Goal: Transaction & Acquisition: Book appointment/travel/reservation

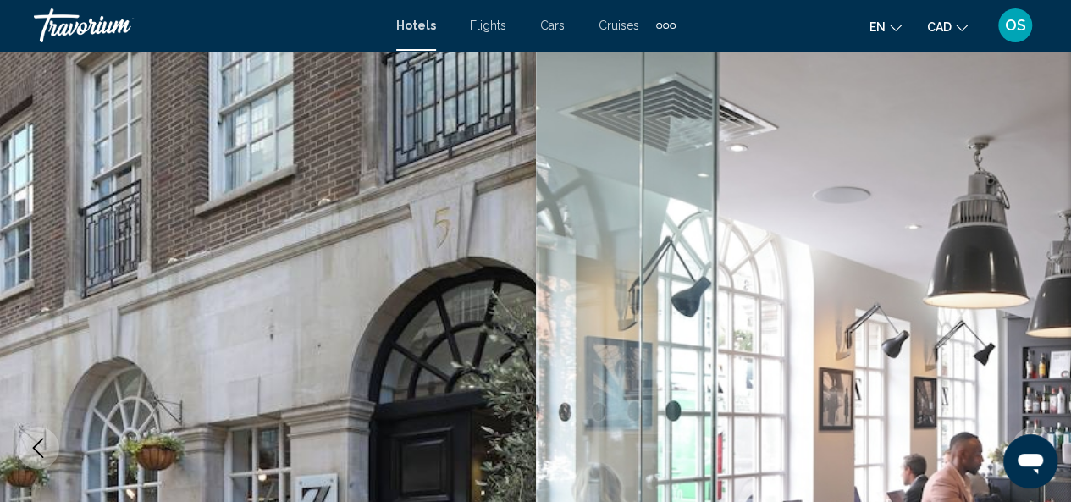
scroll to position [5, 0]
click at [425, 19] on span "Hotels" at bounding box center [416, 26] width 40 height 14
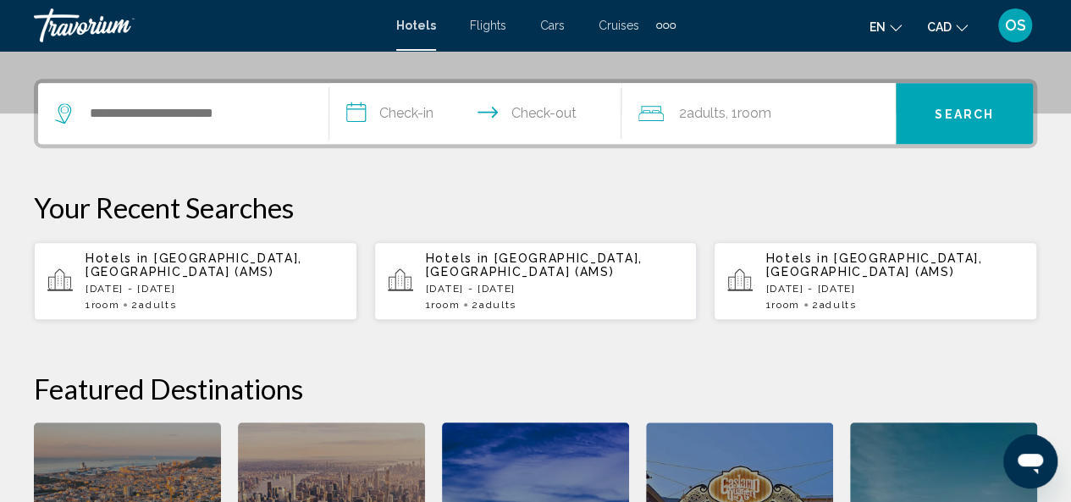
scroll to position [396, 0]
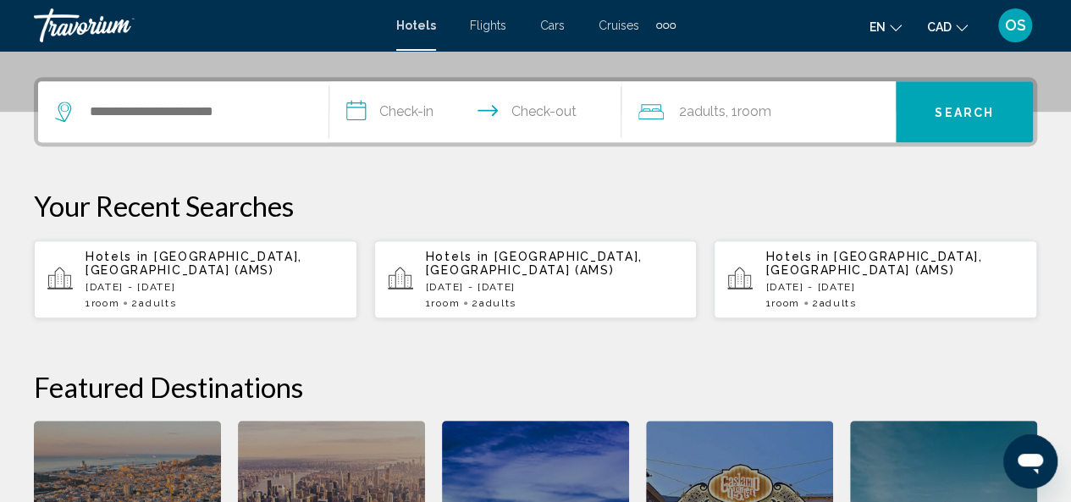
click at [237, 271] on p "Hotels in [GEOGRAPHIC_DATA], [GEOGRAPHIC_DATA] (AMS)" at bounding box center [214, 263] width 258 height 27
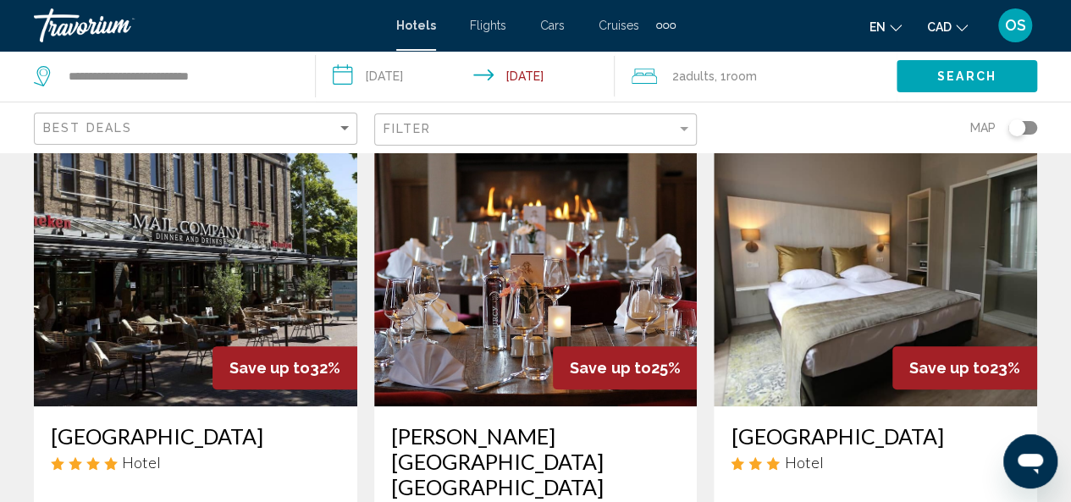
scroll to position [61, 0]
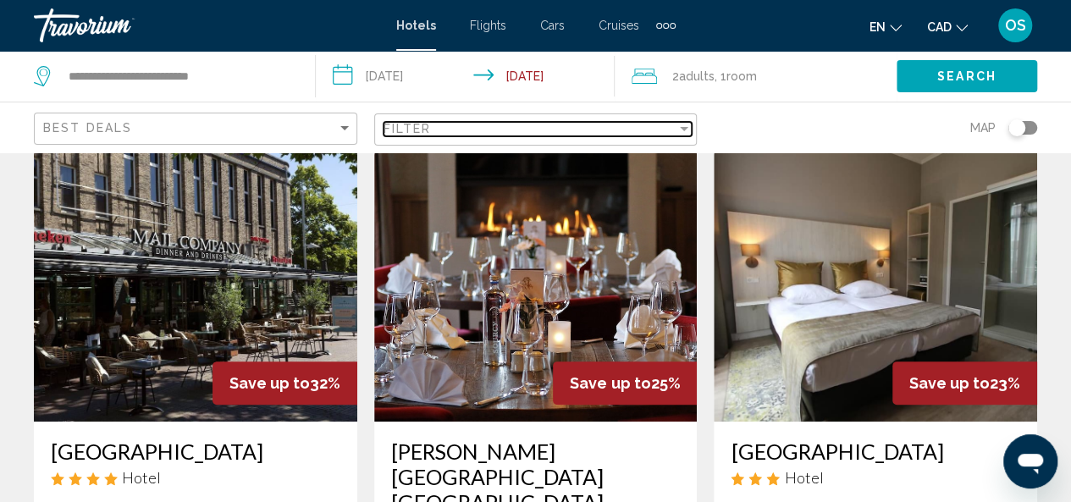
click at [604, 122] on div "Filter" at bounding box center [530, 129] width 294 height 14
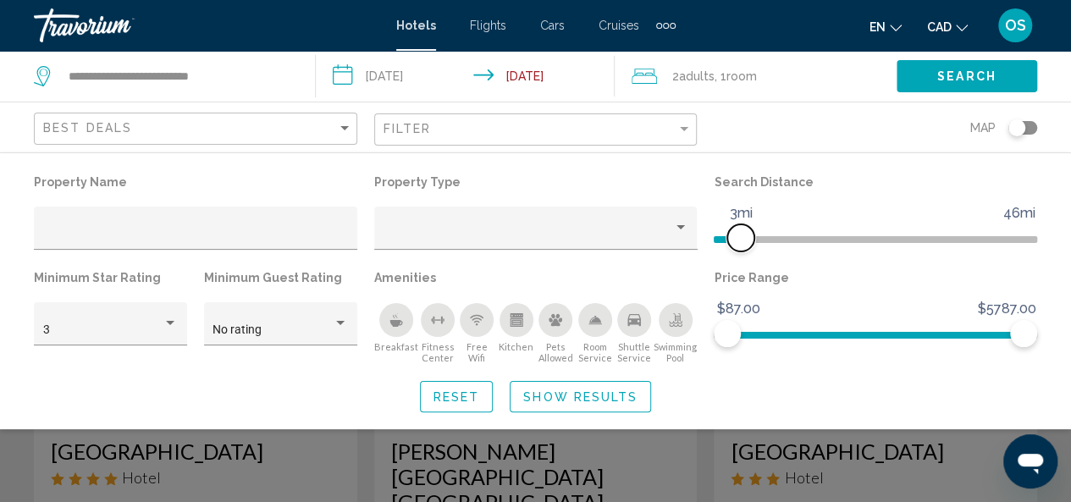
drag, startPoint x: 922, startPoint y: 238, endPoint x: 739, endPoint y: 236, distance: 182.8
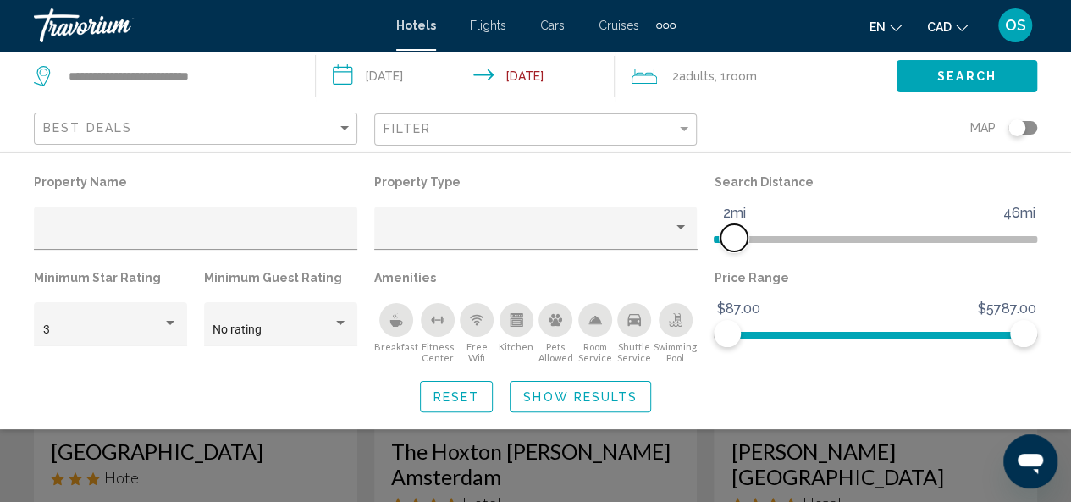
click at [731, 237] on span "Hotel Filters" at bounding box center [733, 237] width 27 height 27
click at [657, 224] on div "Hotel Filters" at bounding box center [536, 233] width 306 height 35
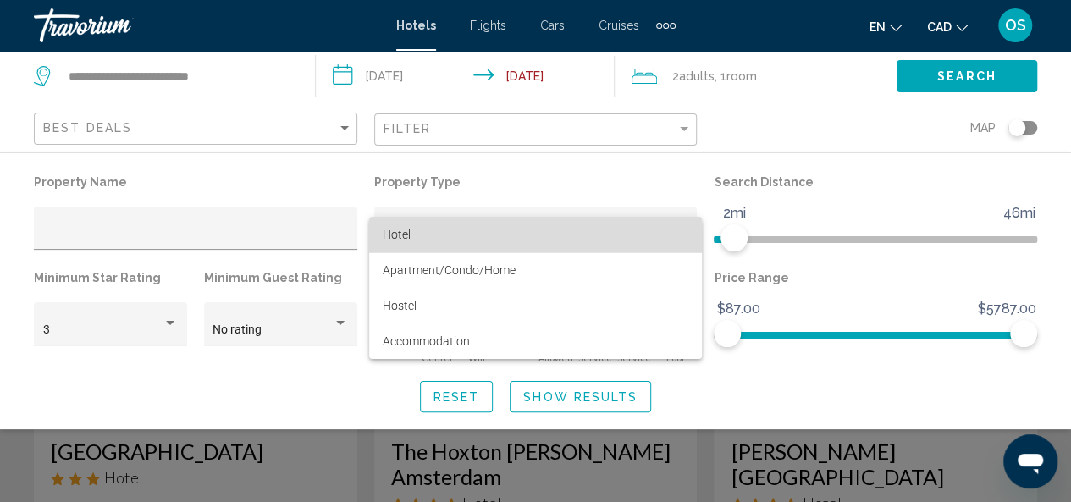
click at [433, 240] on span "Hotel" at bounding box center [536, 235] width 306 height 36
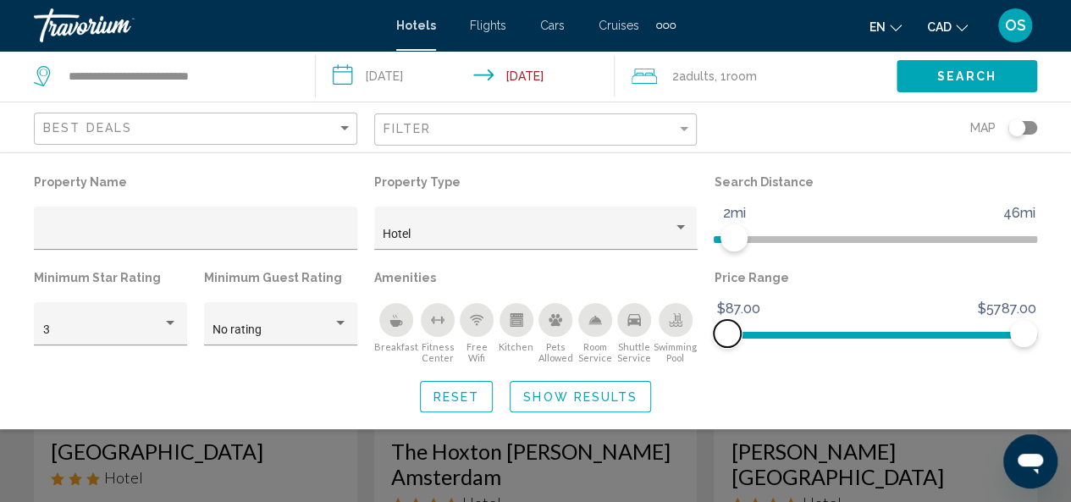
drag, startPoint x: 726, startPoint y: 333, endPoint x: 688, endPoint y: 338, distance: 38.4
click at [689, 337] on div "Property Name Property Type Hotel Search Distance 1mi 46mi 2mi Minimum Star Rat…" at bounding box center [535, 267] width 1020 height 194
click at [569, 393] on span "Show Results" at bounding box center [580, 397] width 114 height 14
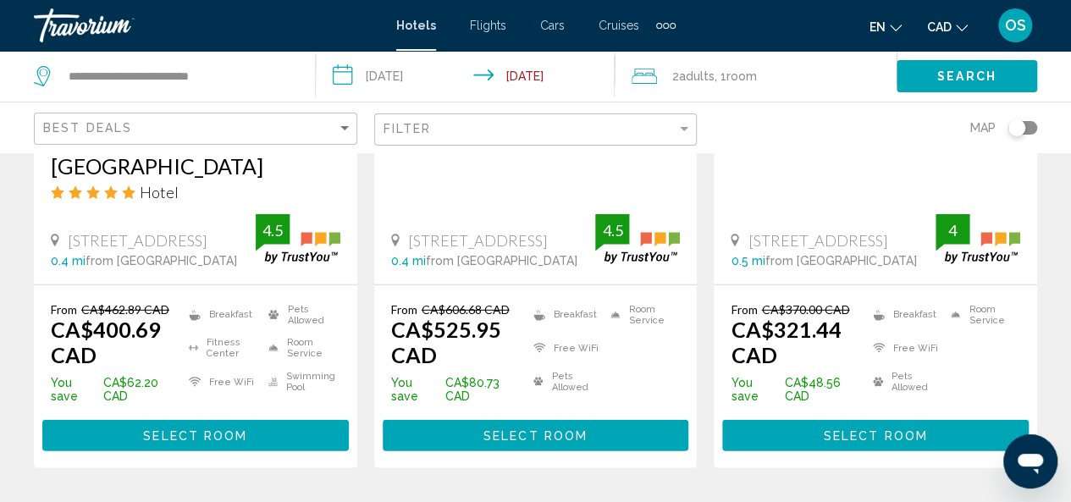
scroll to position [2358, 0]
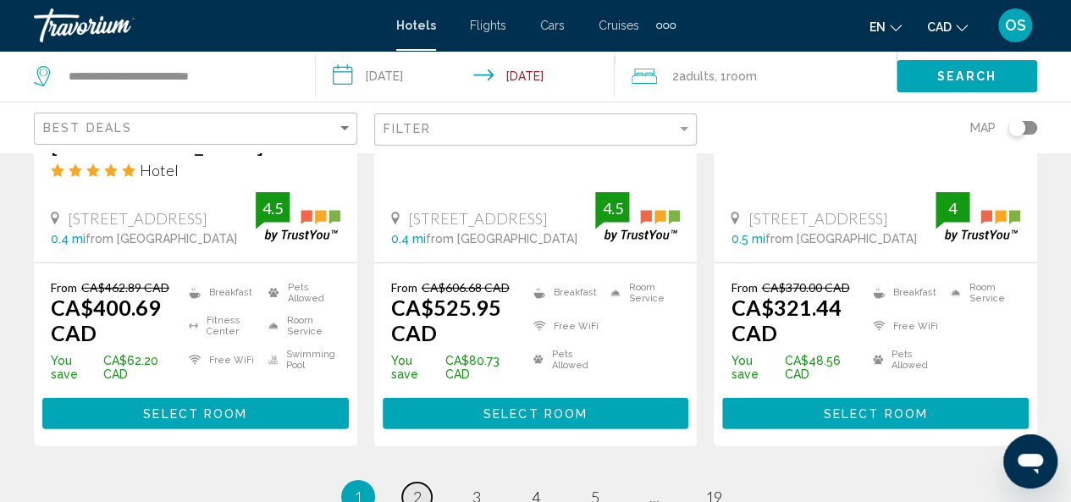
click at [418, 488] on span "2" at bounding box center [417, 497] width 8 height 19
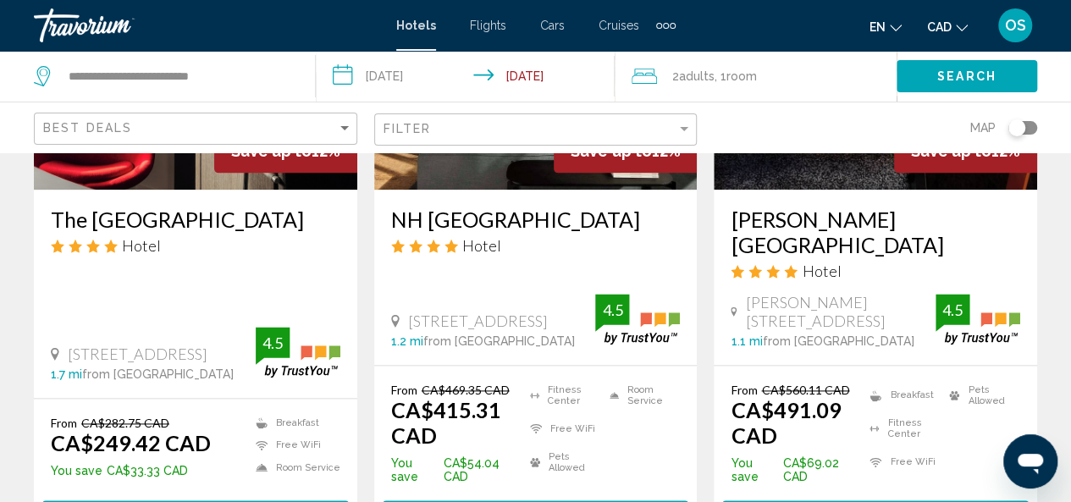
scroll to position [938, 0]
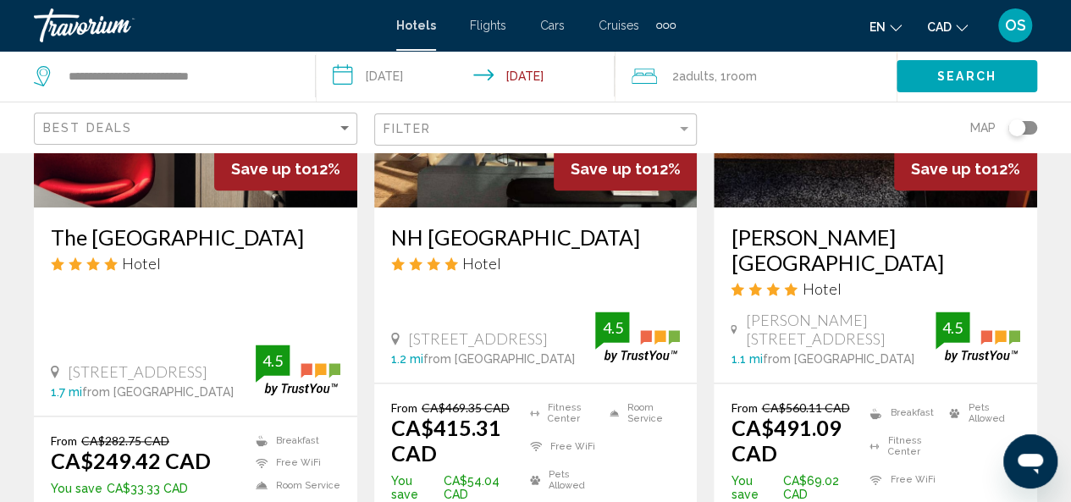
drag, startPoint x: 1078, startPoint y: 212, endPoint x: 1058, endPoint y: 91, distance: 122.7
click at [1058, 91] on div "Search" at bounding box center [983, 76] width 174 height 51
drag, startPoint x: 1076, startPoint y: 195, endPoint x: 860, endPoint y: 85, distance: 242.3
click at [860, 85] on div "2 Adult Adults , 1 Room rooms" at bounding box center [763, 76] width 265 height 24
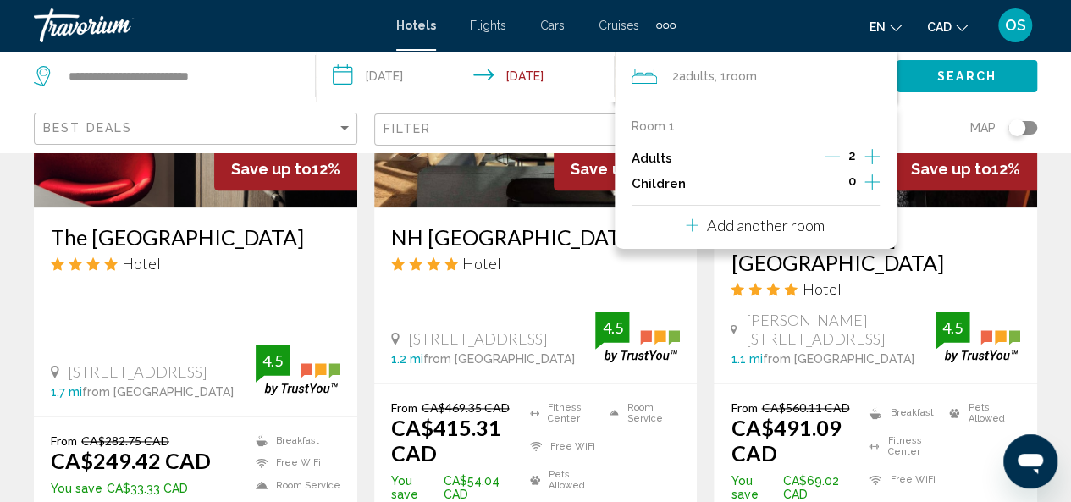
drag, startPoint x: 1075, startPoint y: 183, endPoint x: 535, endPoint y: 240, distance: 543.1
click at [535, 240] on h3 "NH [GEOGRAPHIC_DATA]" at bounding box center [535, 236] width 289 height 25
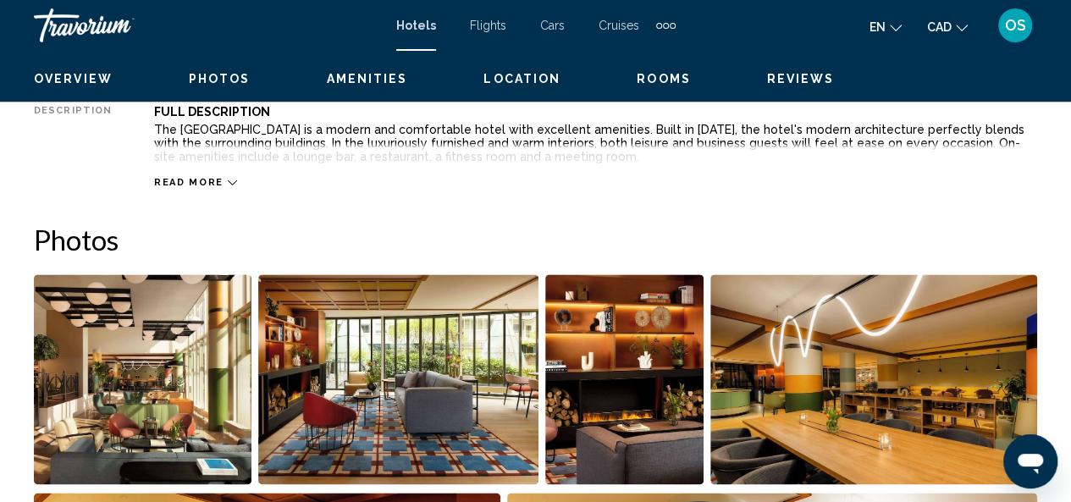
scroll to position [201, 0]
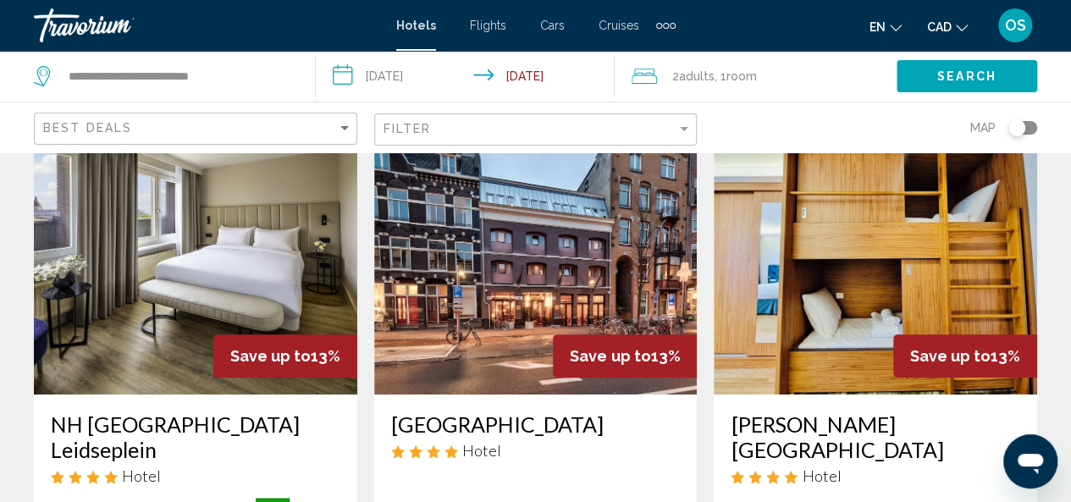
scroll to position [80, 0]
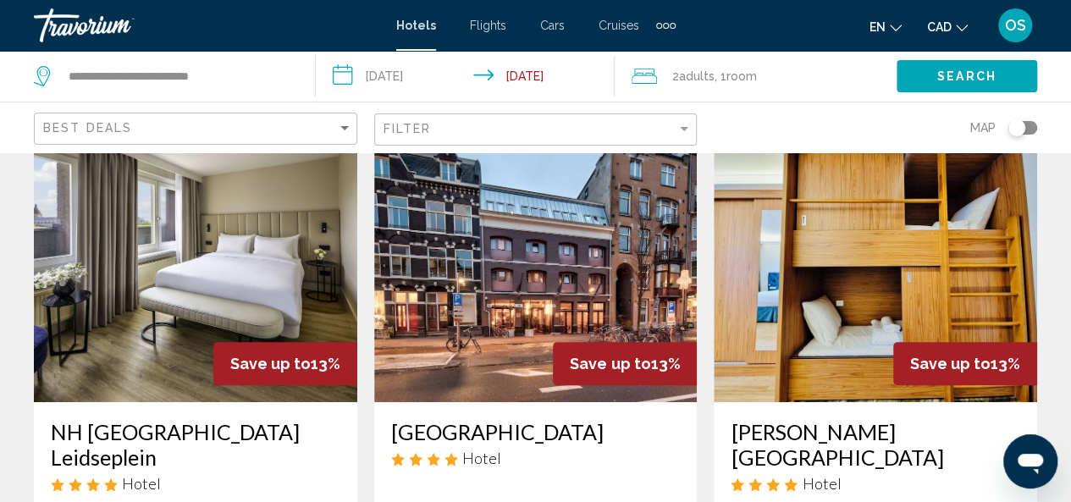
click at [194, 282] on img "Main content" at bounding box center [195, 266] width 323 height 271
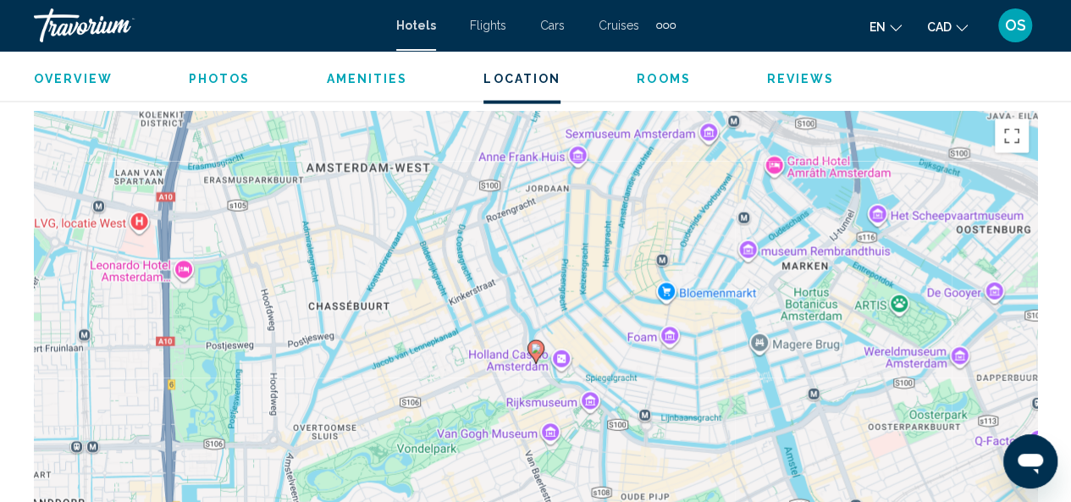
scroll to position [1811, 0]
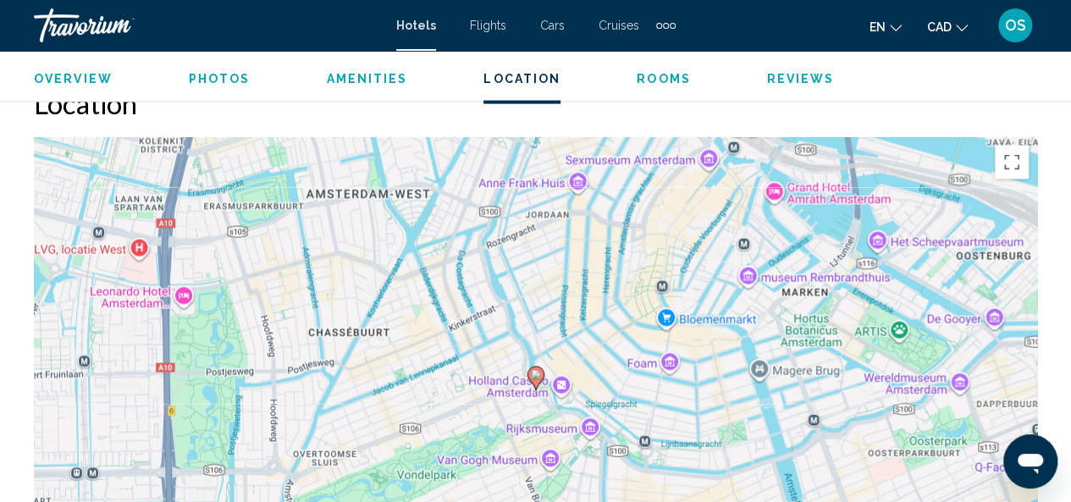
click at [535, 375] on image "Main content" at bounding box center [536, 375] width 10 height 10
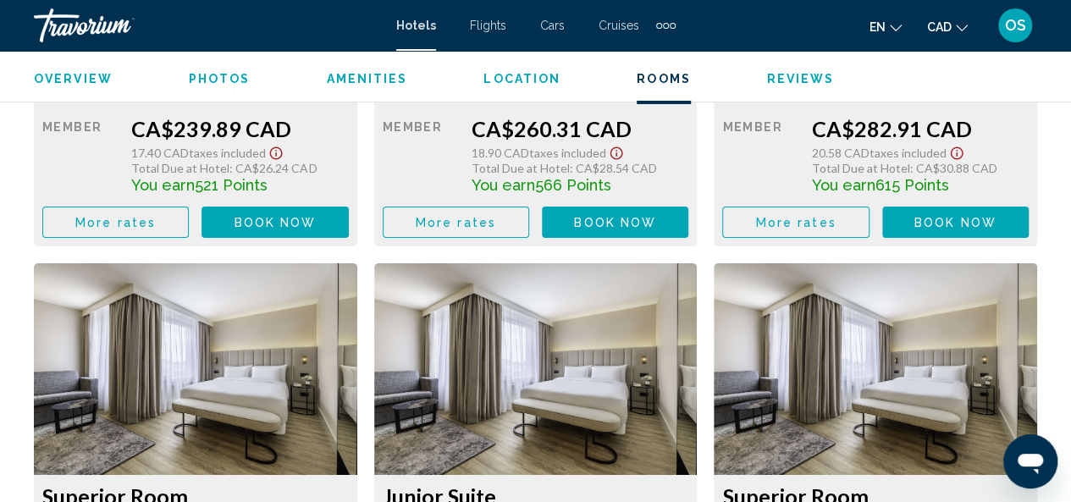
scroll to position [3405, 0]
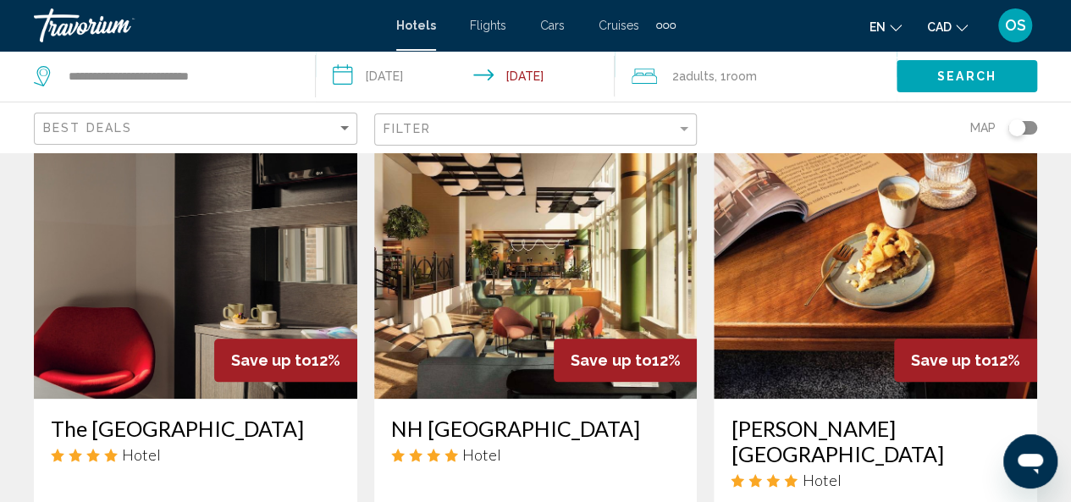
scroll to position [740, 0]
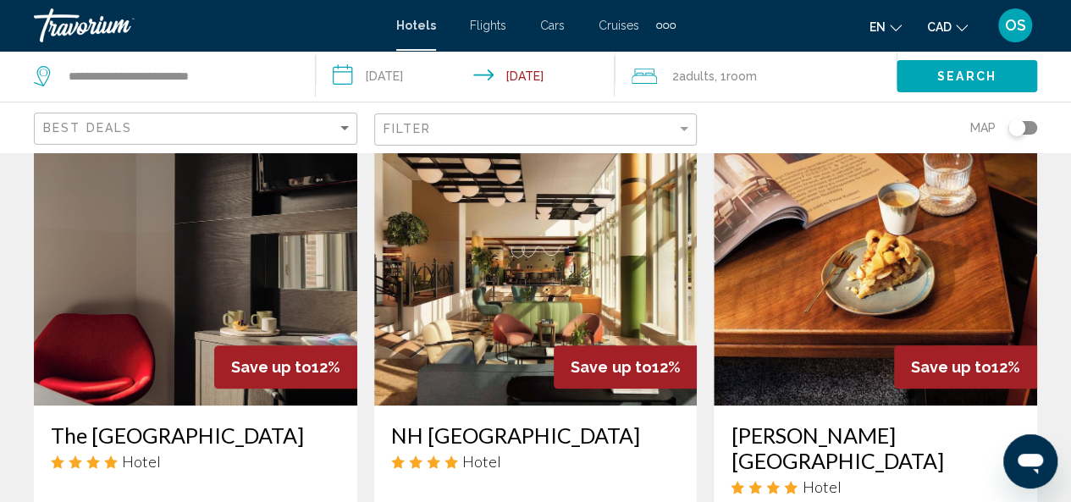
click at [133, 267] on img "Main content" at bounding box center [195, 270] width 323 height 271
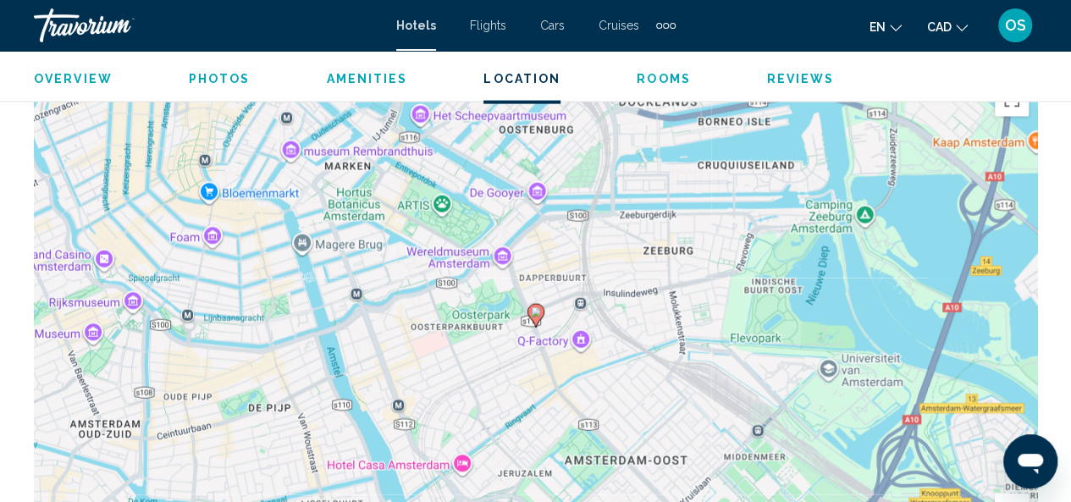
scroll to position [1867, 0]
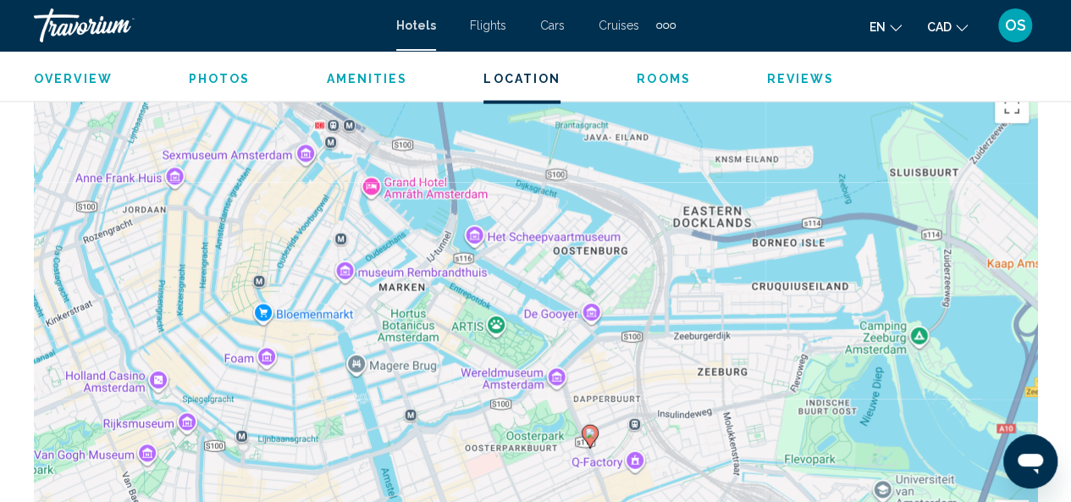
drag, startPoint x: 404, startPoint y: 345, endPoint x: 458, endPoint y: 460, distance: 128.0
click at [458, 460] on div "To activate drag with keyboard, press Alt + Enter. Once in keyboard drag state,…" at bounding box center [535, 335] width 1003 height 508
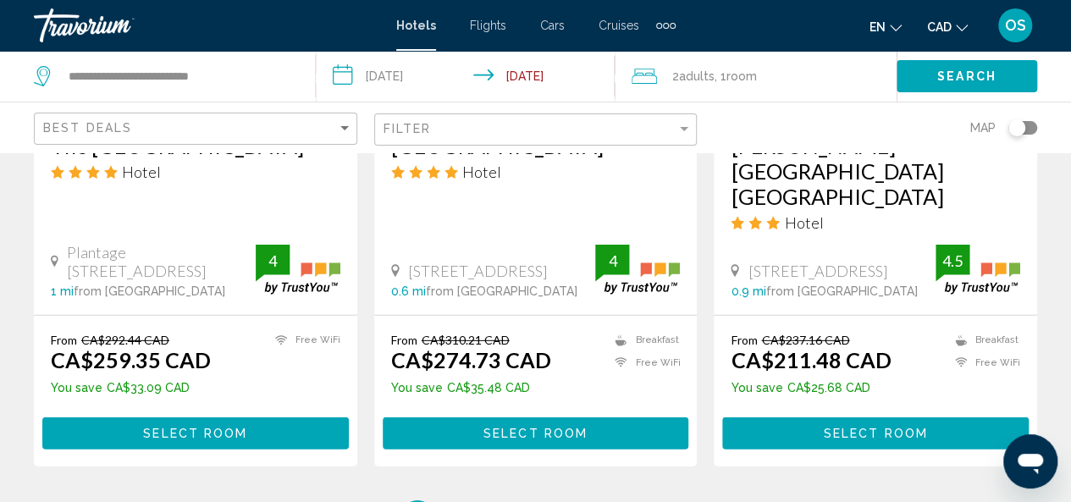
scroll to position [2384, 0]
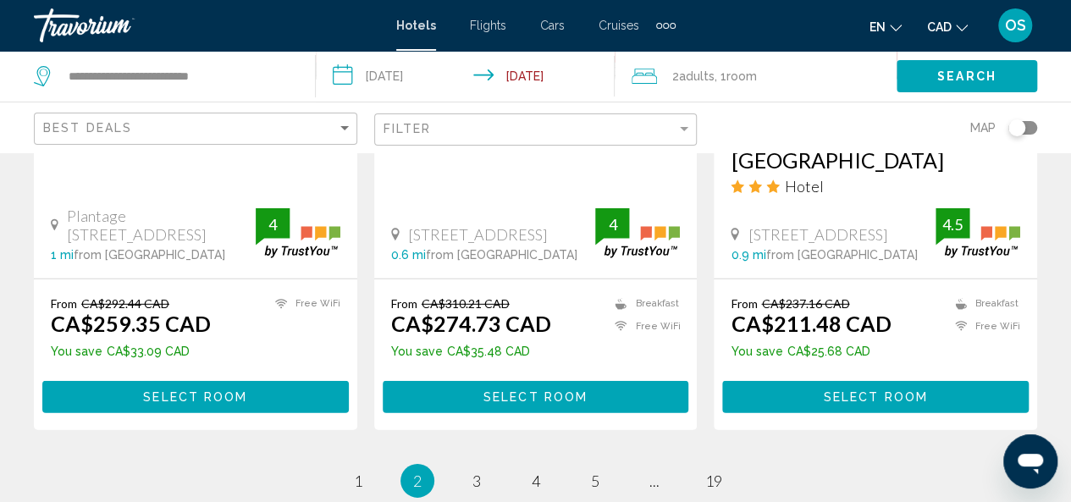
drag, startPoint x: 1077, startPoint y: 400, endPoint x: 1019, endPoint y: 407, distance: 58.1
click at [1019, 464] on ul "2 / 19 page 1 You're on page 2 page 3 page 4 page 5 page ... page 19" at bounding box center [535, 481] width 1003 height 34
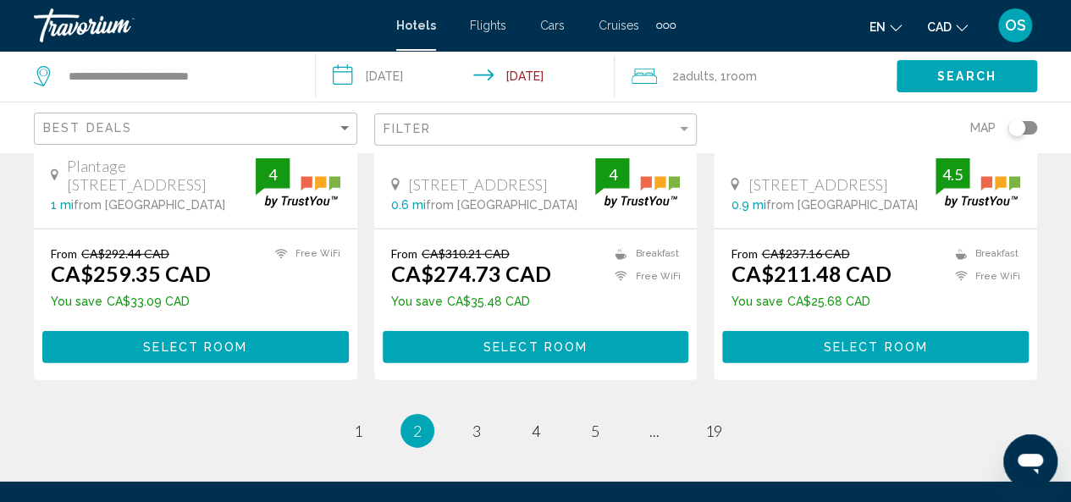
scroll to position [2561, 0]
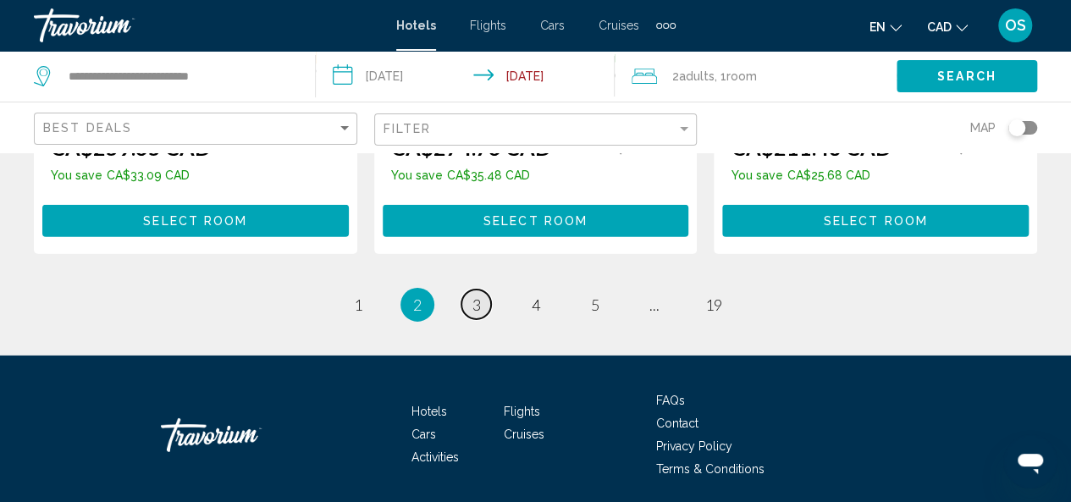
click at [475, 295] on span "3" at bounding box center [476, 304] width 8 height 19
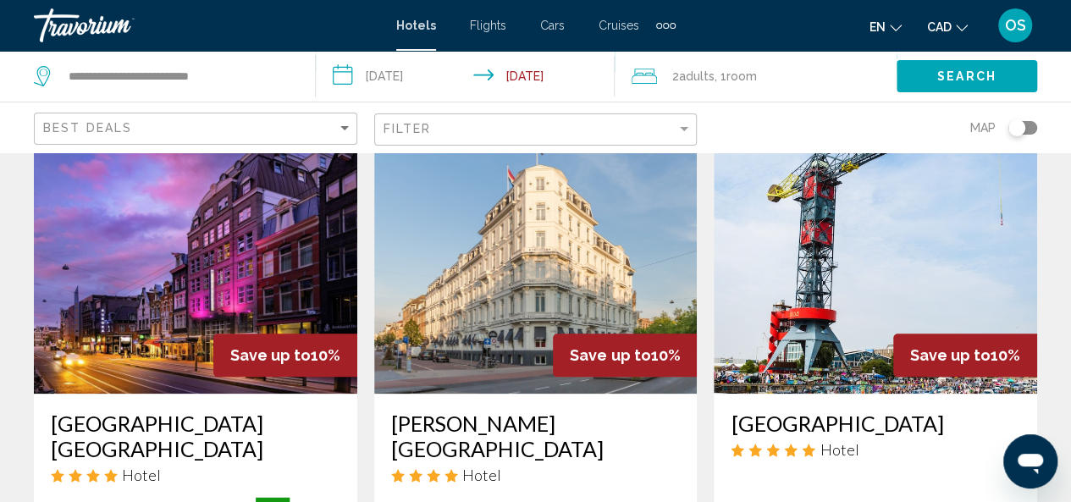
scroll to position [766, 0]
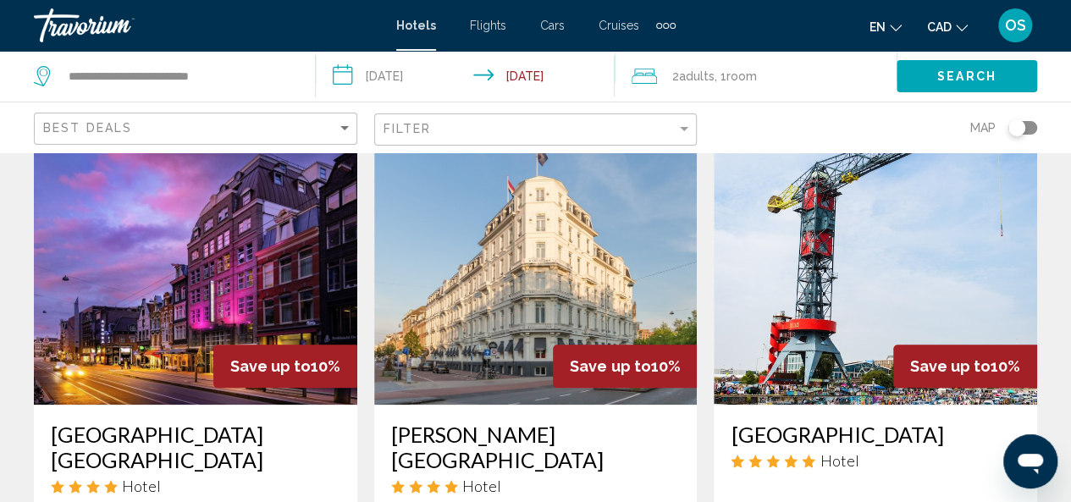
click at [481, 310] on img "Main content" at bounding box center [535, 269] width 323 height 271
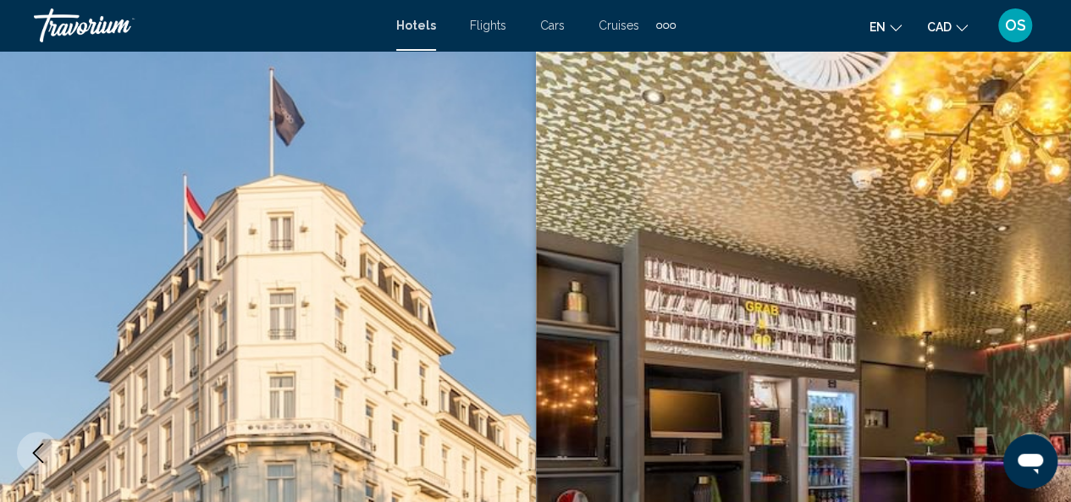
scroll to position [466, 0]
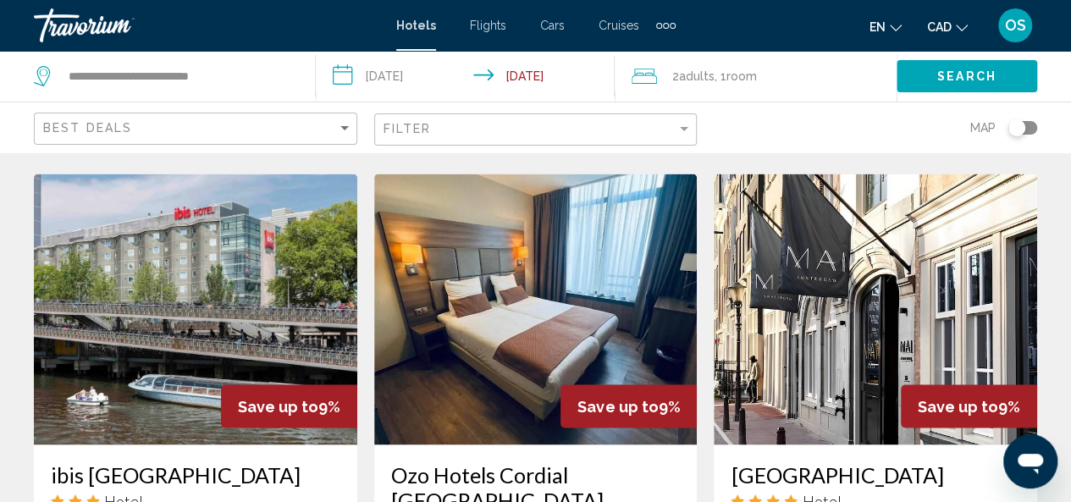
scroll to position [1378, 0]
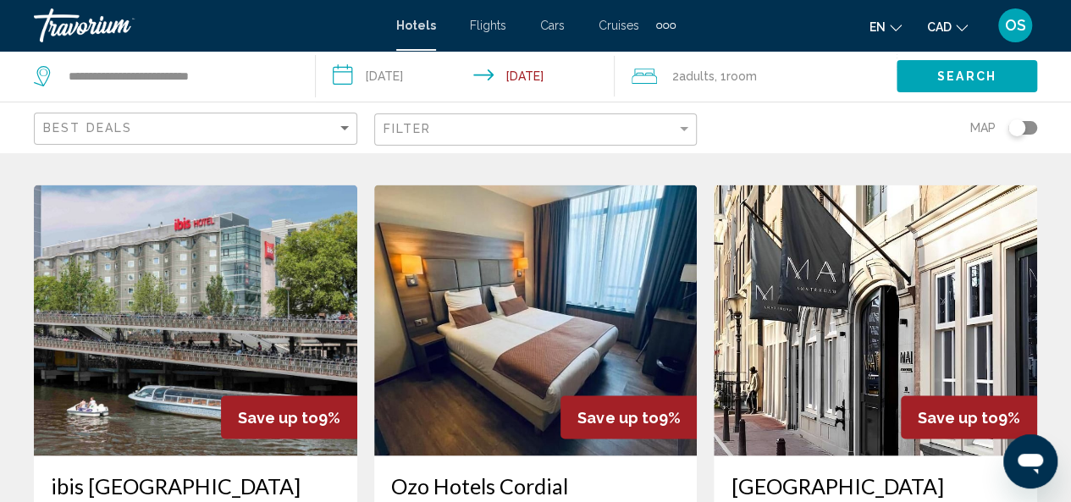
click at [240, 273] on img "Main content" at bounding box center [195, 320] width 323 height 271
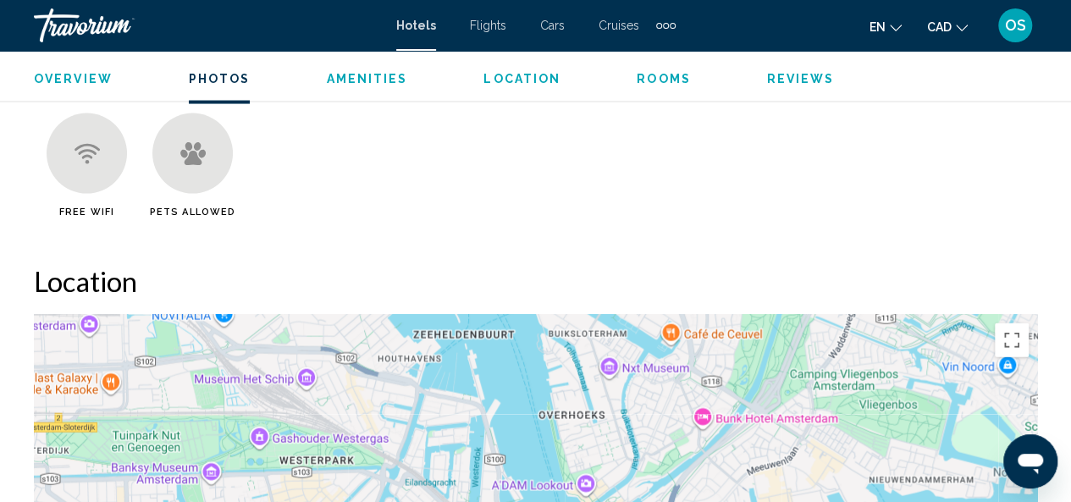
scroll to position [1165, 0]
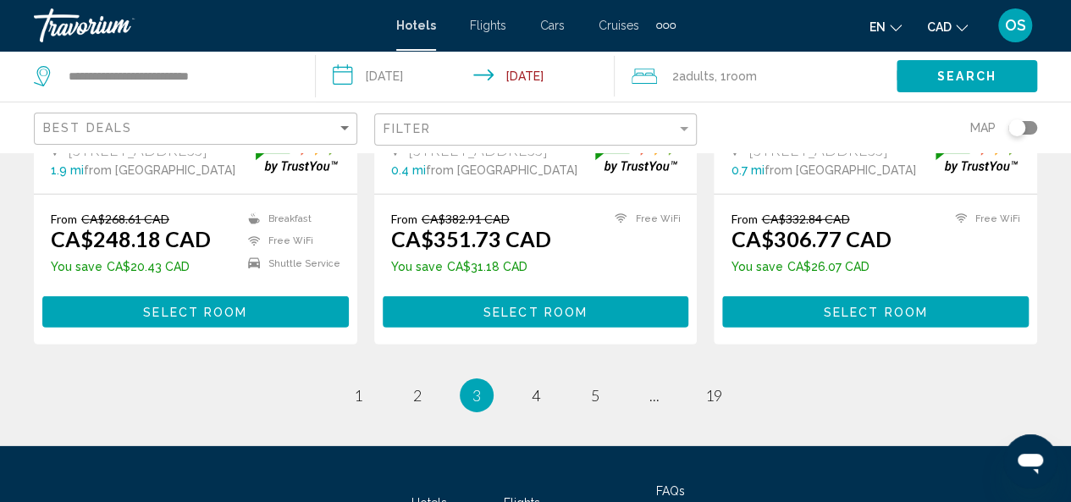
scroll to position [2446, 0]
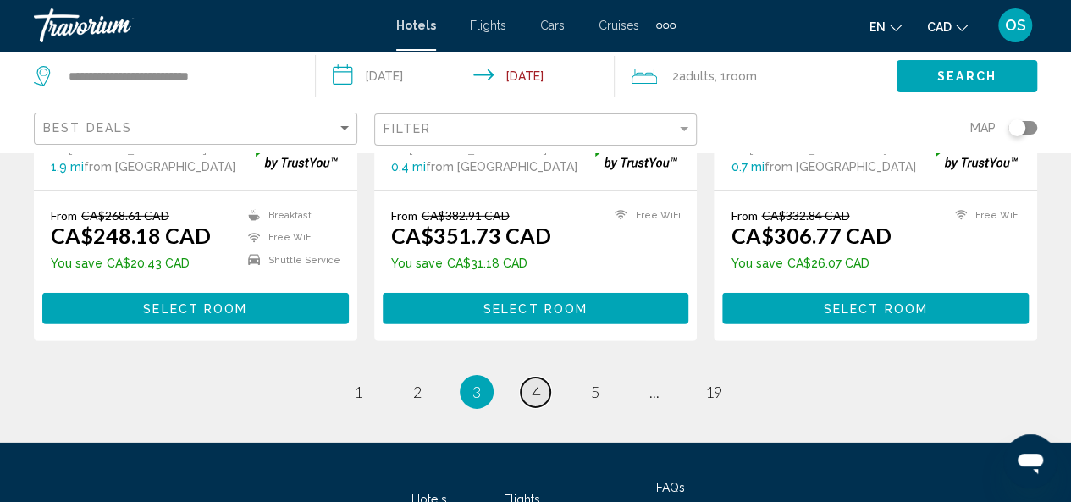
click at [536, 383] on span "4" at bounding box center [536, 392] width 8 height 19
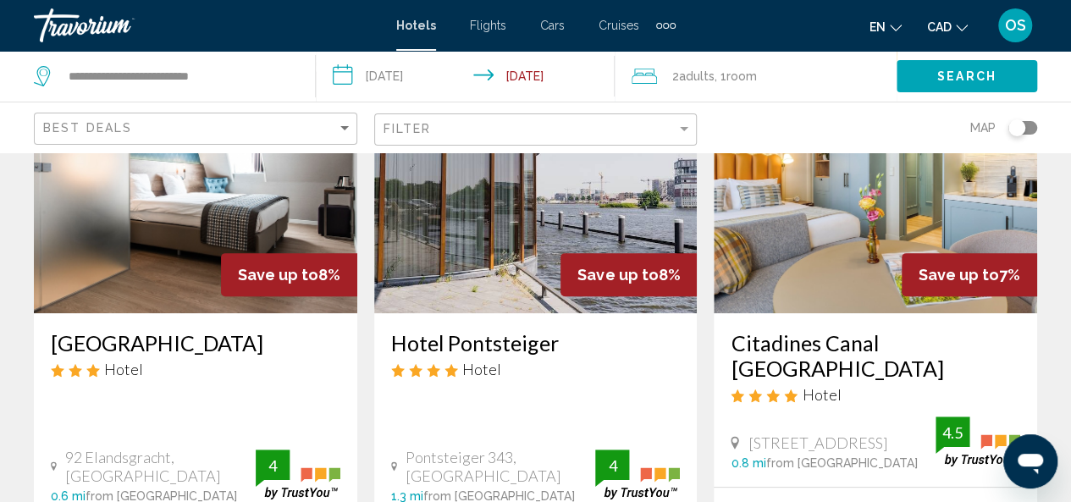
scroll to position [126, 0]
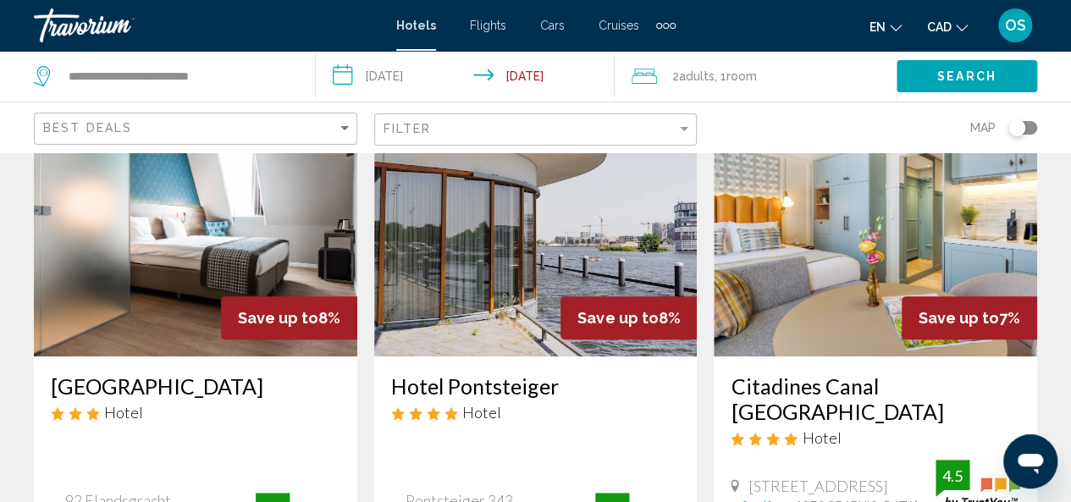
click at [517, 292] on img "Main content" at bounding box center [535, 220] width 323 height 271
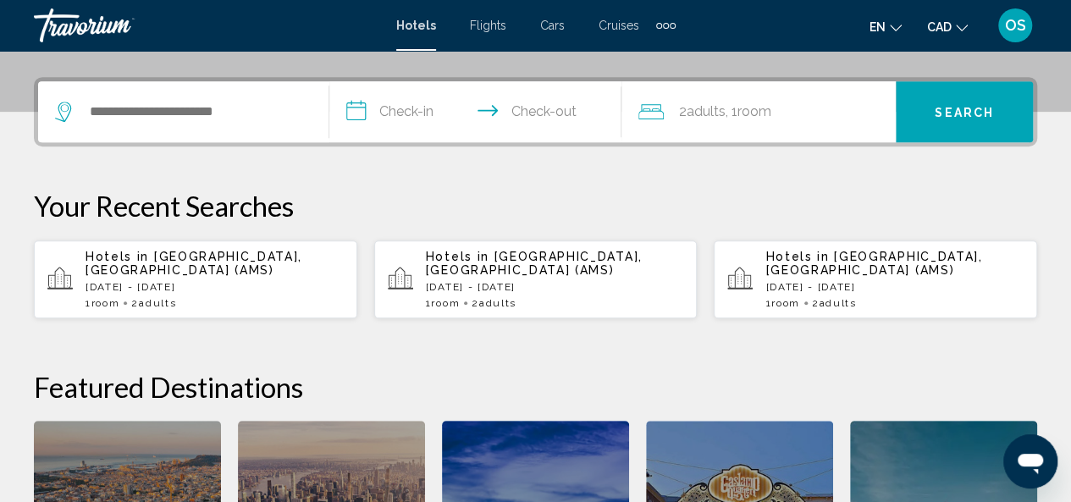
scroll to position [389, 0]
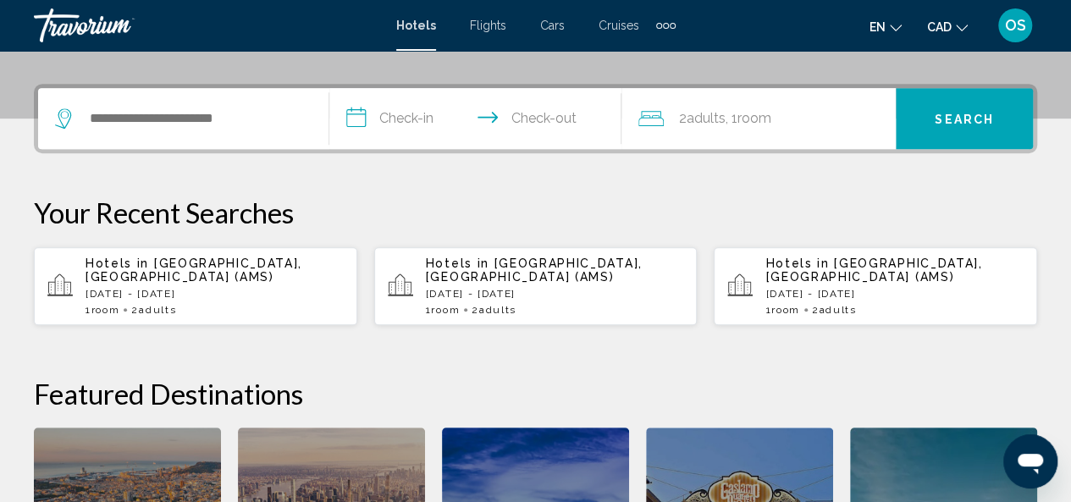
click at [222, 292] on p "[DATE] - [DATE]" at bounding box center [214, 294] width 258 height 12
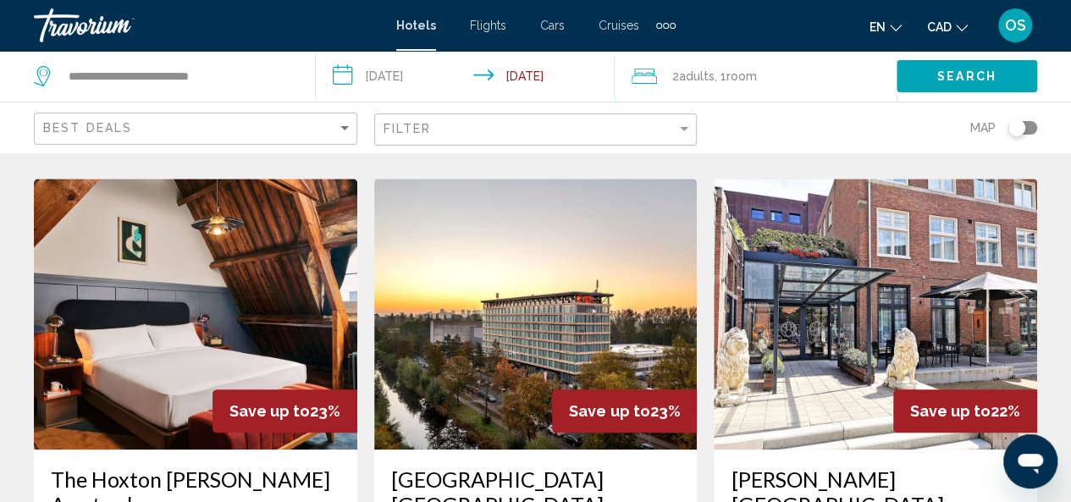
scroll to position [780, 0]
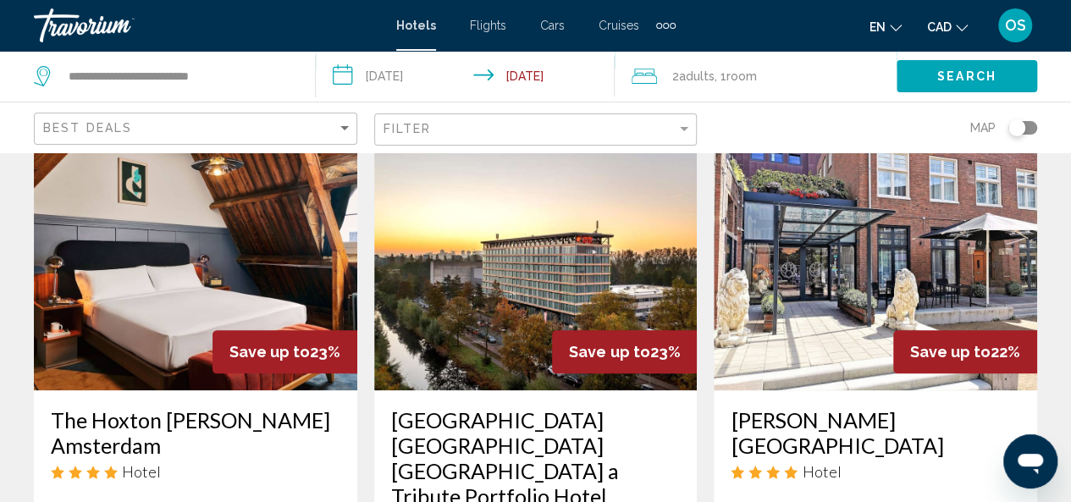
click at [902, 253] on img "Main content" at bounding box center [875, 254] width 323 height 271
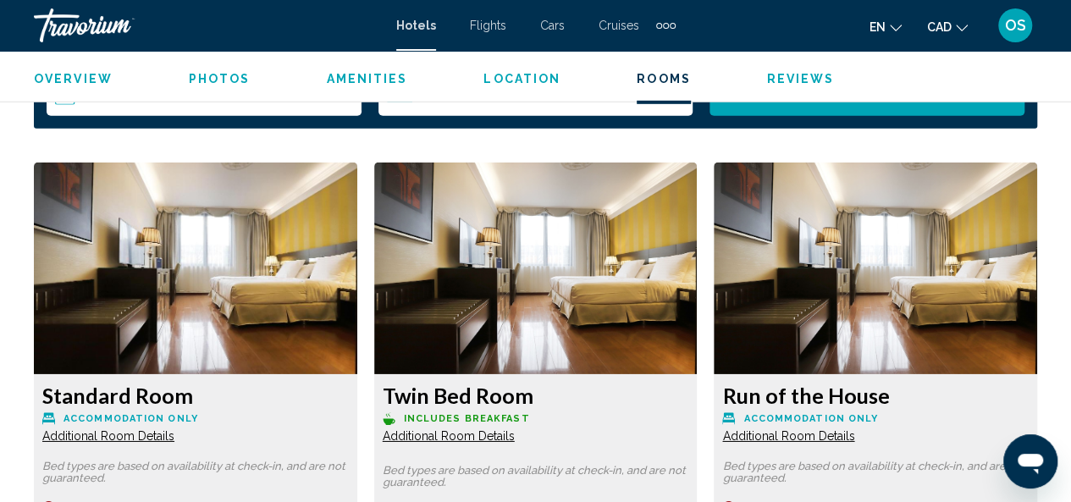
scroll to position [2521, 0]
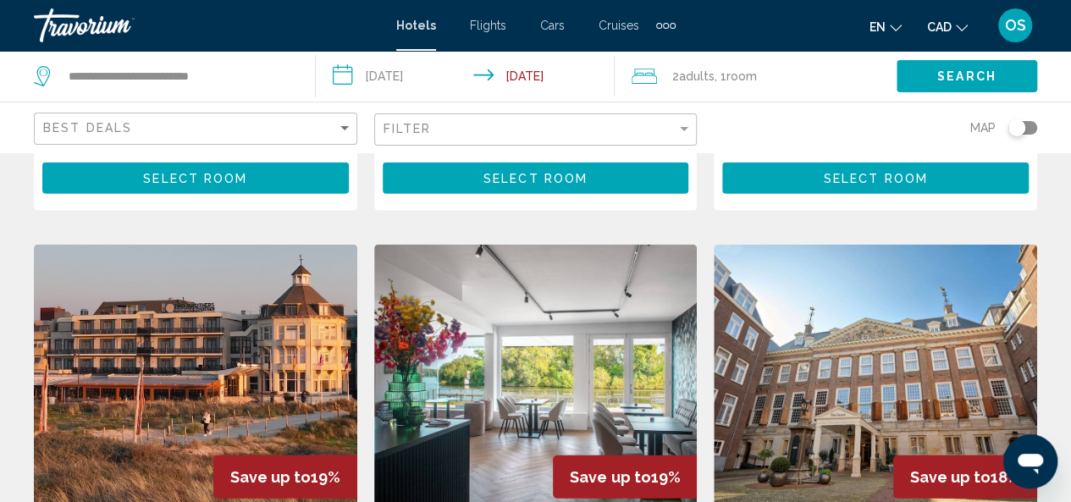
scroll to position [1996, 0]
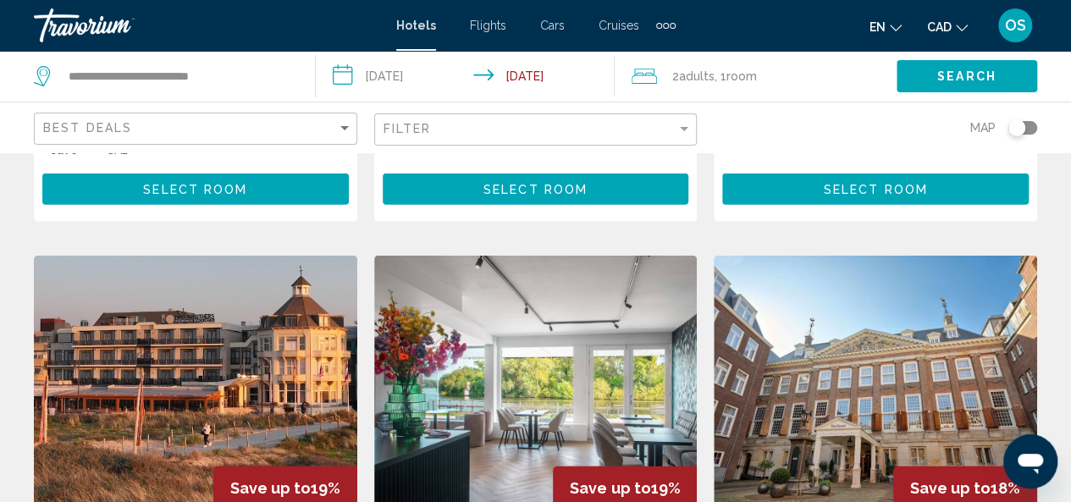
click at [170, 300] on img "Main content" at bounding box center [195, 391] width 323 height 271
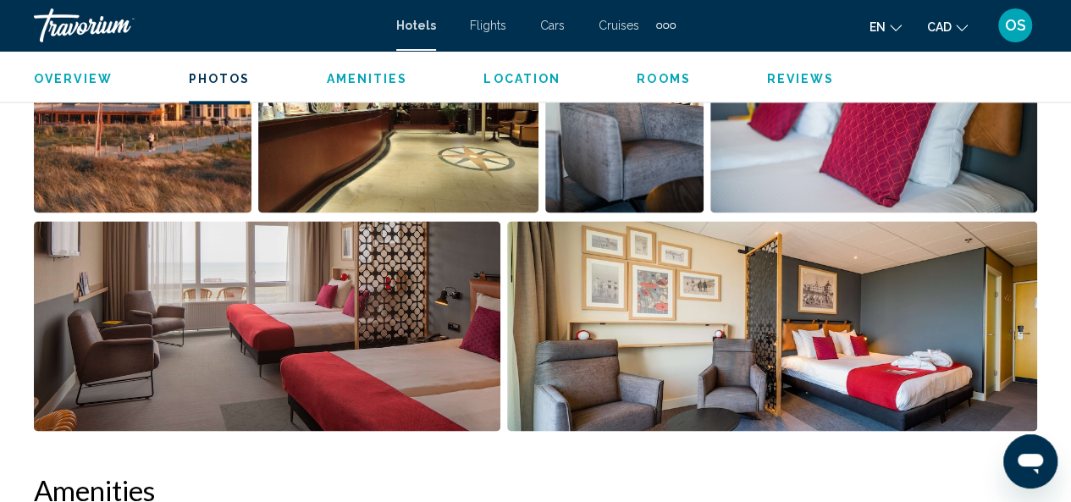
scroll to position [428, 0]
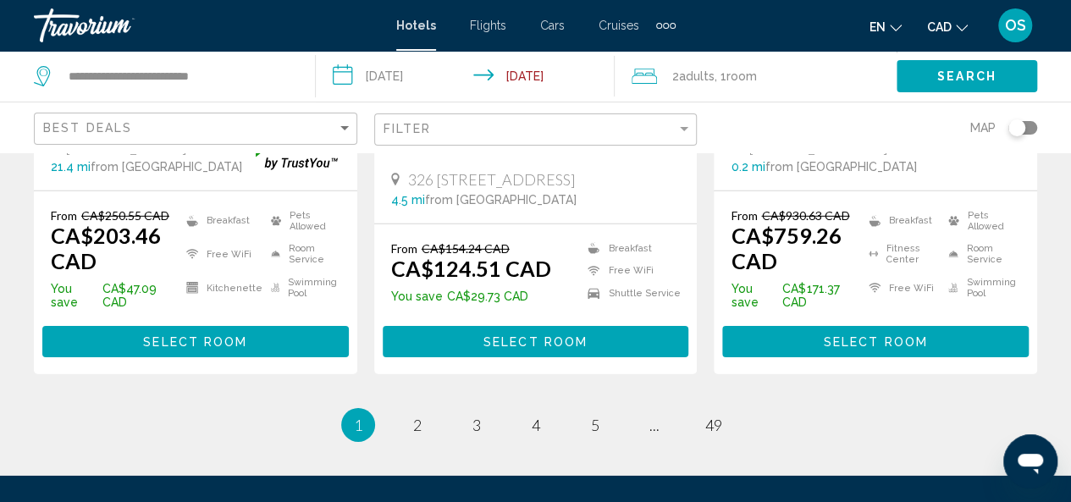
scroll to position [2594, 0]
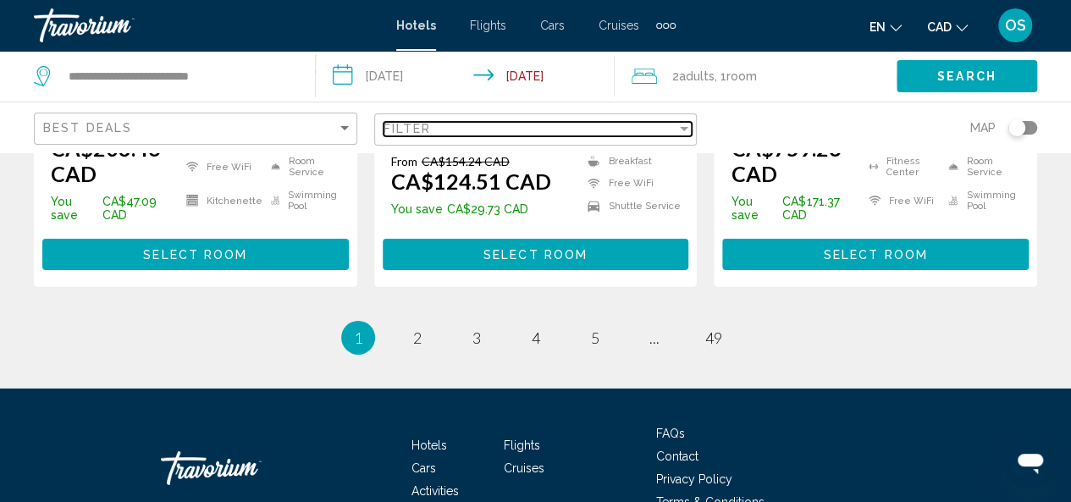
click at [569, 129] on div "Filter" at bounding box center [530, 129] width 294 height 14
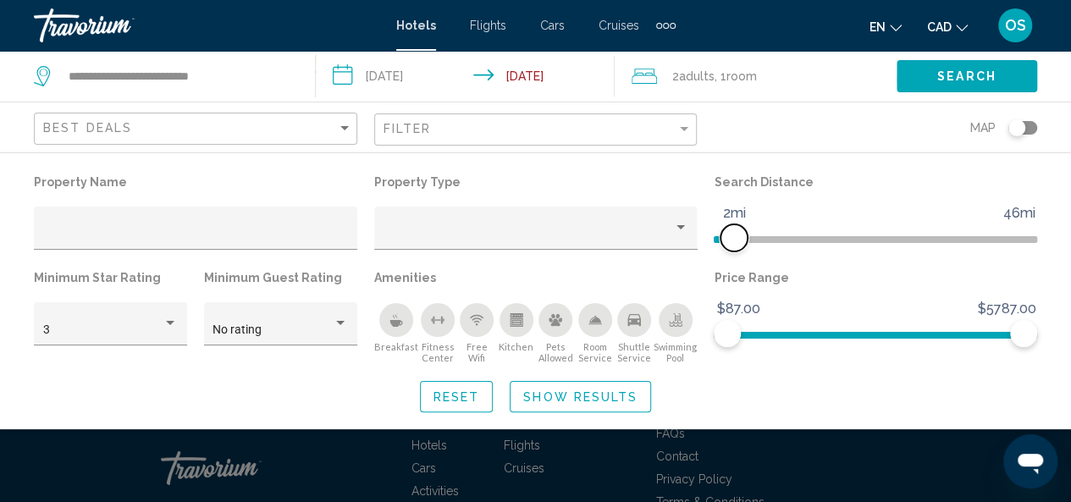
click at [731, 240] on span "Hotel Filters" at bounding box center [724, 239] width 20 height 7
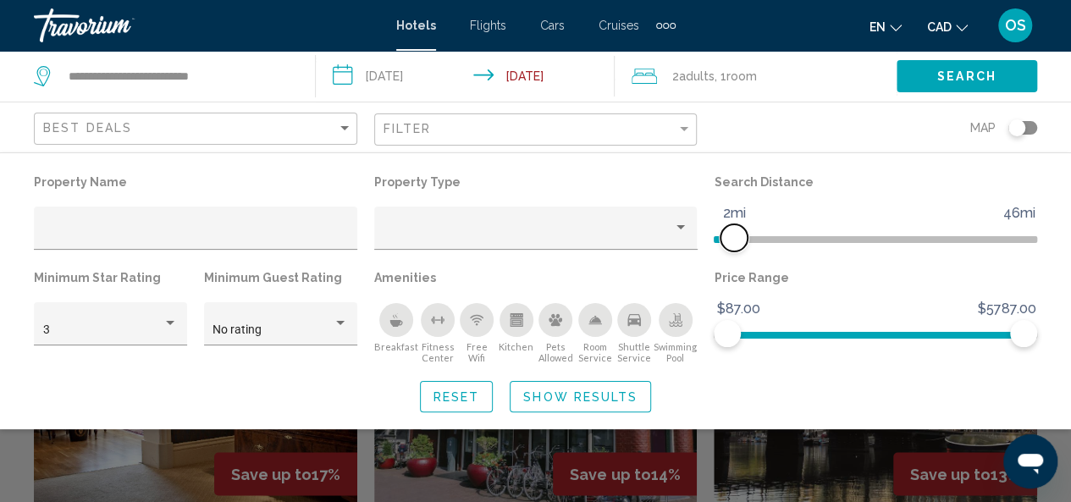
click at [731, 240] on span "Hotel Filters" at bounding box center [733, 237] width 27 height 27
click at [597, 238] on div "Property type" at bounding box center [528, 235] width 290 height 14
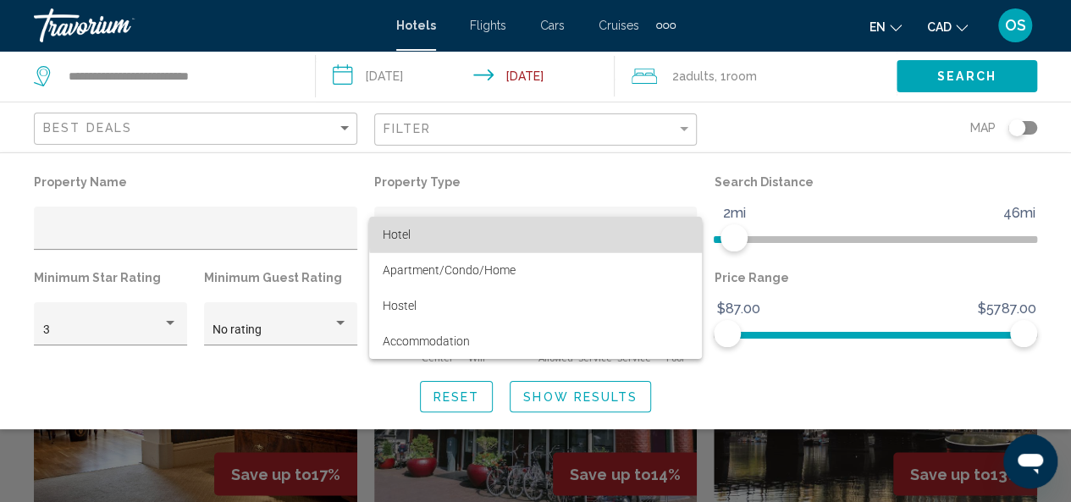
click at [569, 230] on span "Hotel" at bounding box center [536, 235] width 306 height 36
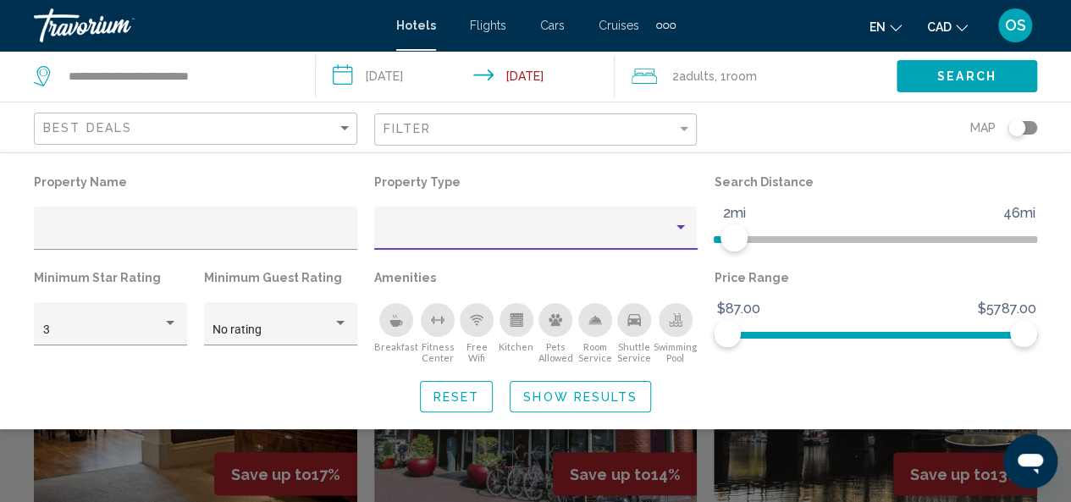
click at [569, 230] on div "Property type" at bounding box center [528, 235] width 290 height 14
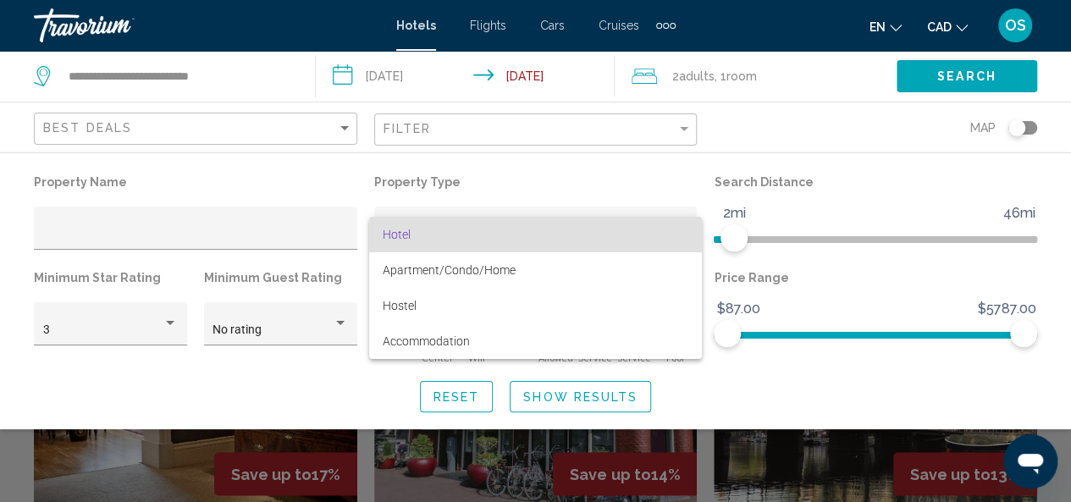
click at [543, 398] on div at bounding box center [535, 251] width 1071 height 502
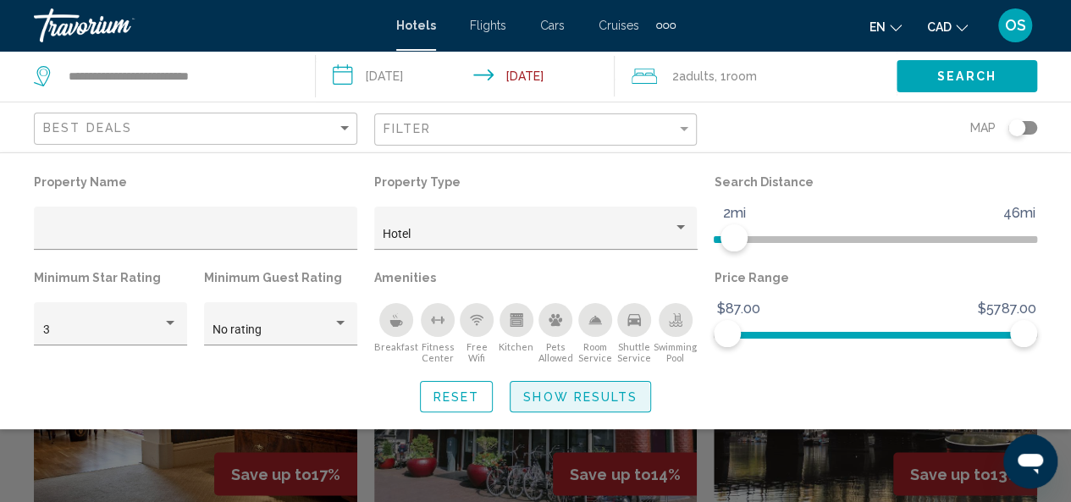
click at [543, 398] on span "Show Results" at bounding box center [580, 397] width 114 height 14
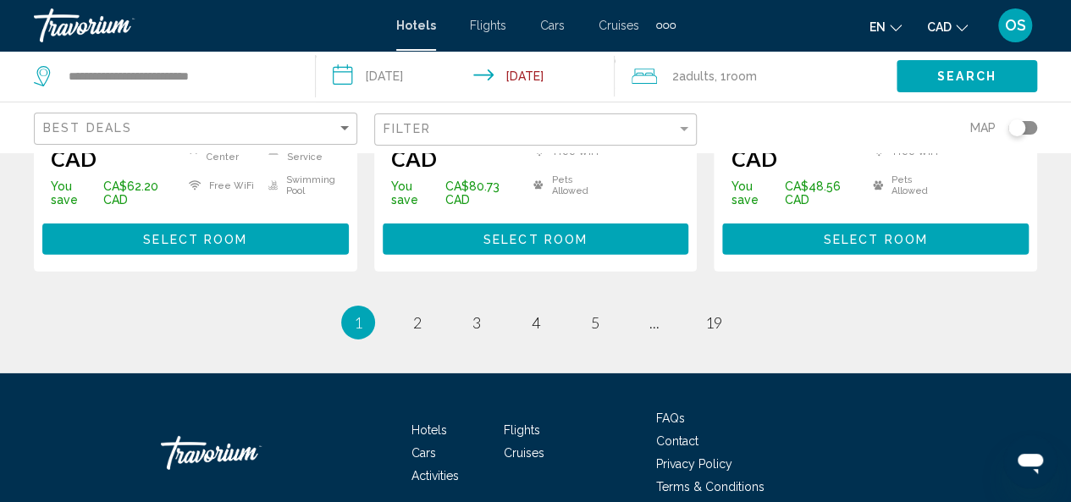
scroll to position [2540, 0]
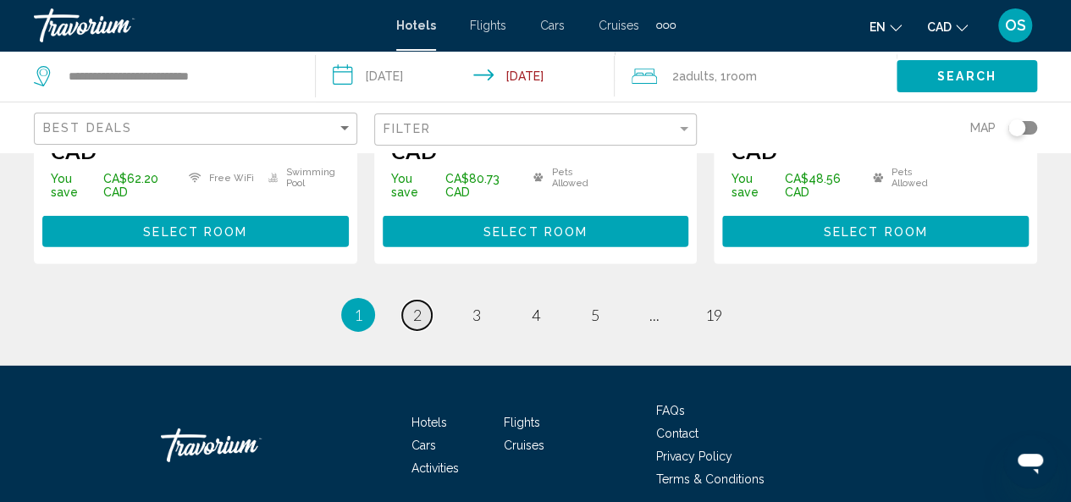
click at [420, 306] on span "2" at bounding box center [417, 315] width 8 height 19
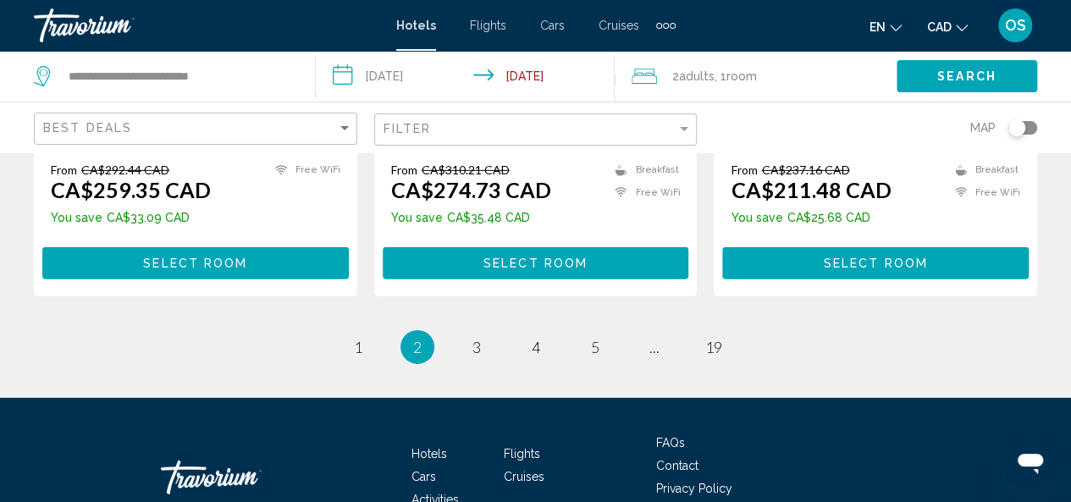
scroll to position [2555, 0]
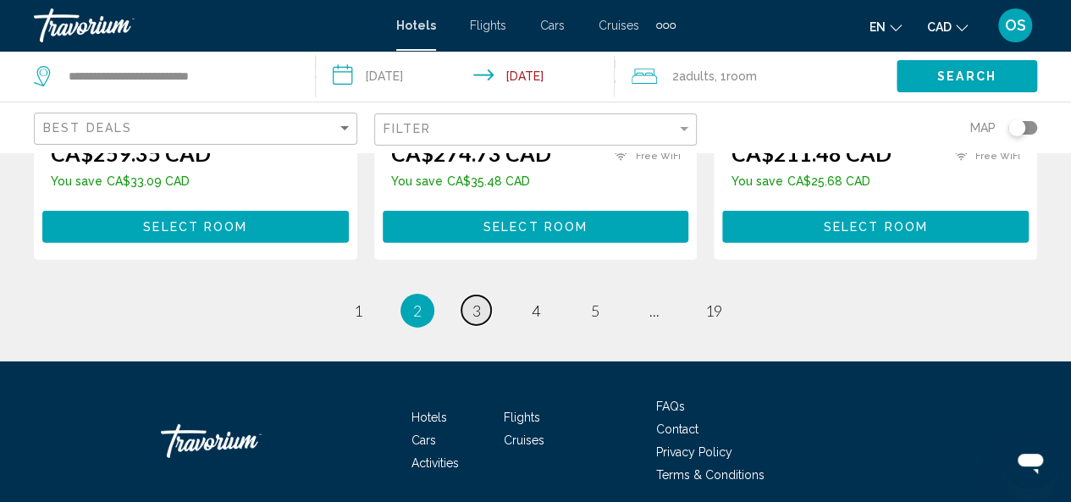
click at [472, 301] on span "3" at bounding box center [476, 310] width 8 height 19
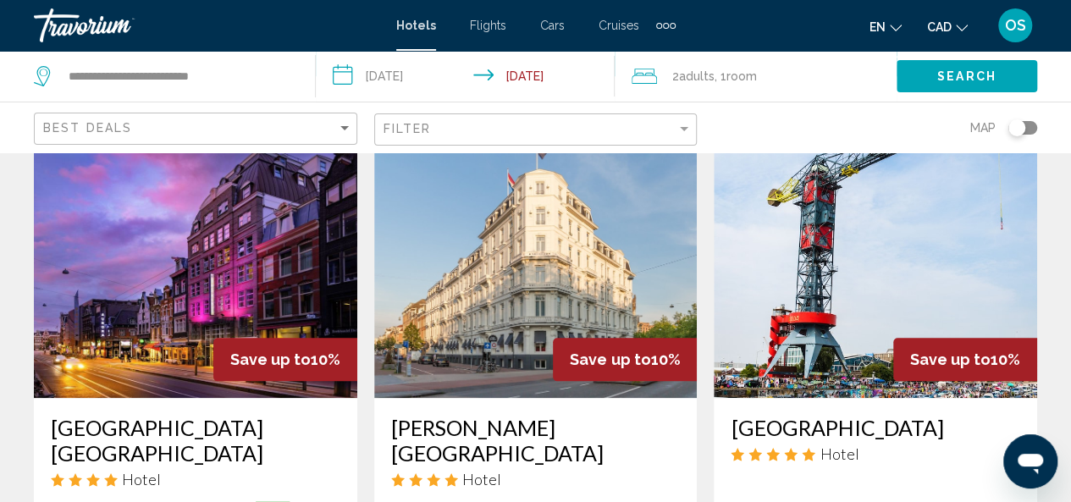
scroll to position [769, 0]
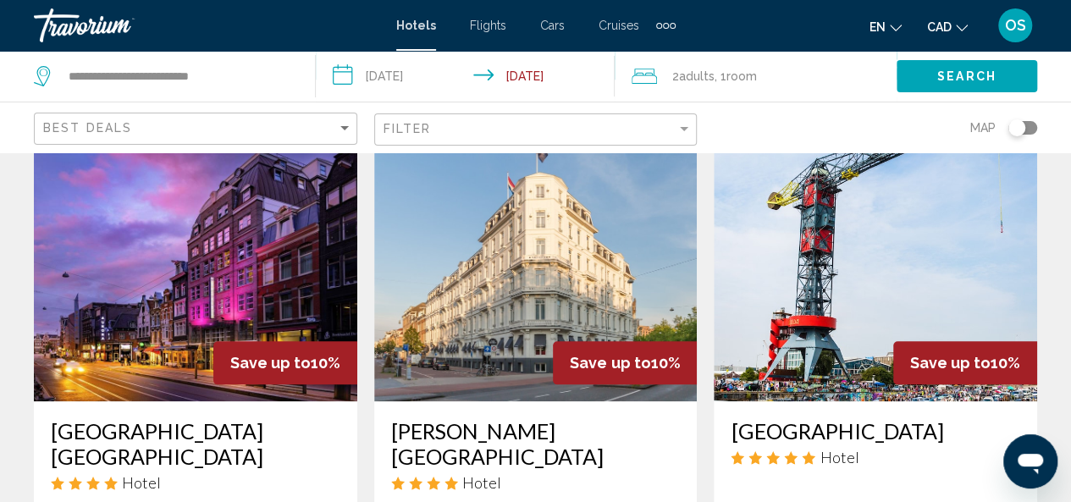
click at [473, 270] on img "Main content" at bounding box center [535, 265] width 323 height 271
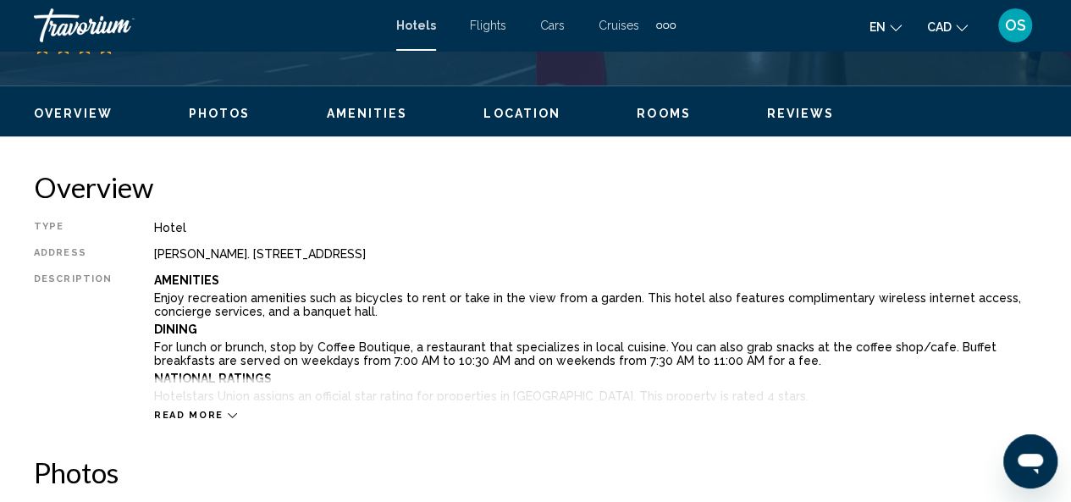
scroll to position [201, 0]
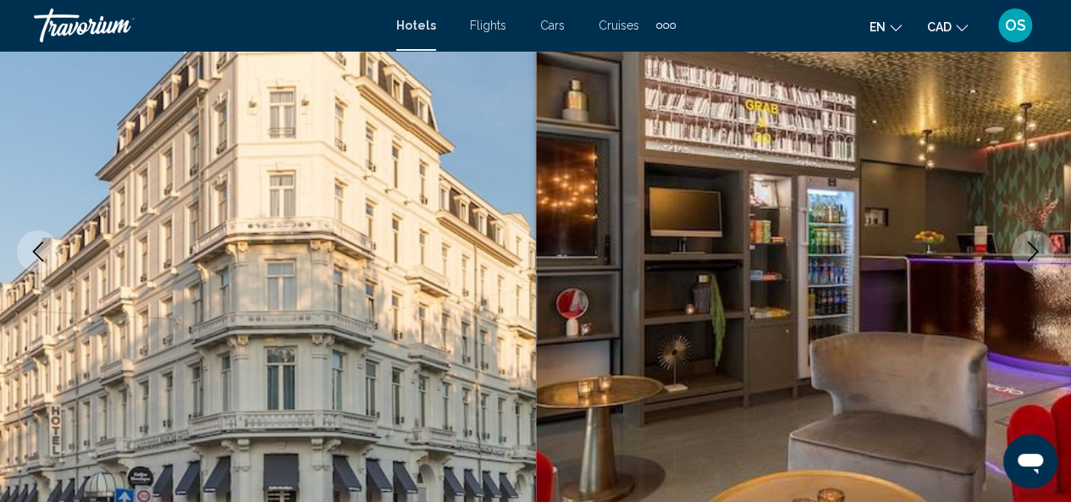
click at [1037, 259] on icon "Next image" at bounding box center [1033, 251] width 20 height 20
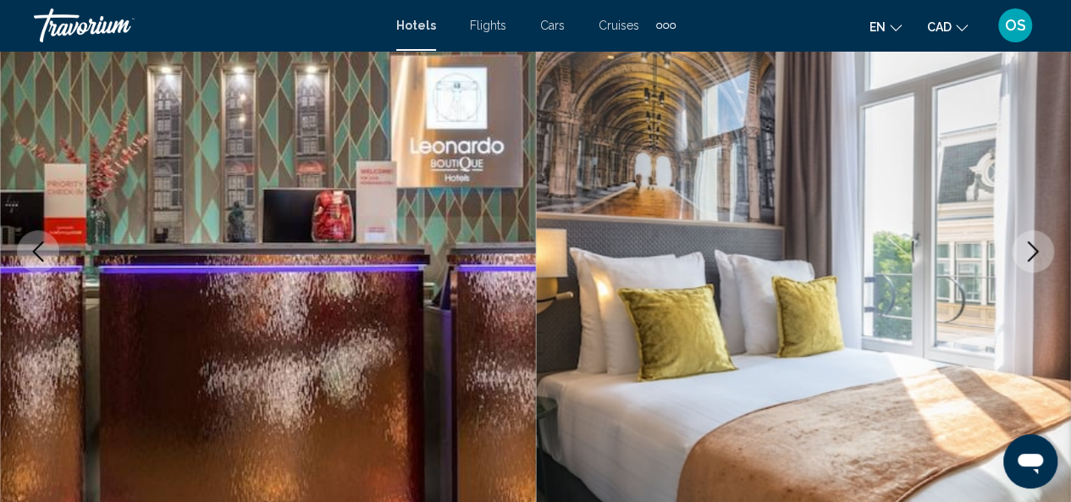
click at [1037, 259] on icon "Next image" at bounding box center [1033, 251] width 20 height 20
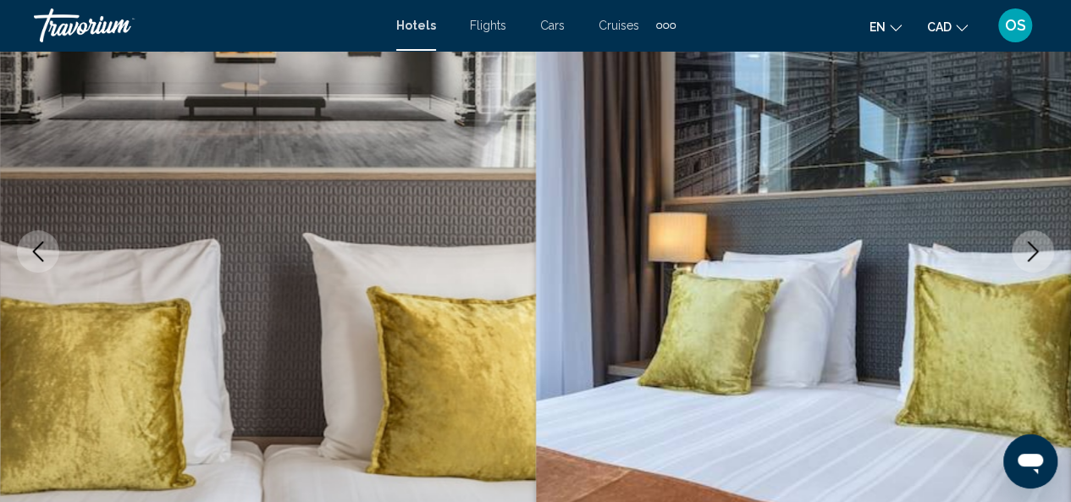
click at [1037, 259] on icon "Next image" at bounding box center [1033, 251] width 20 height 20
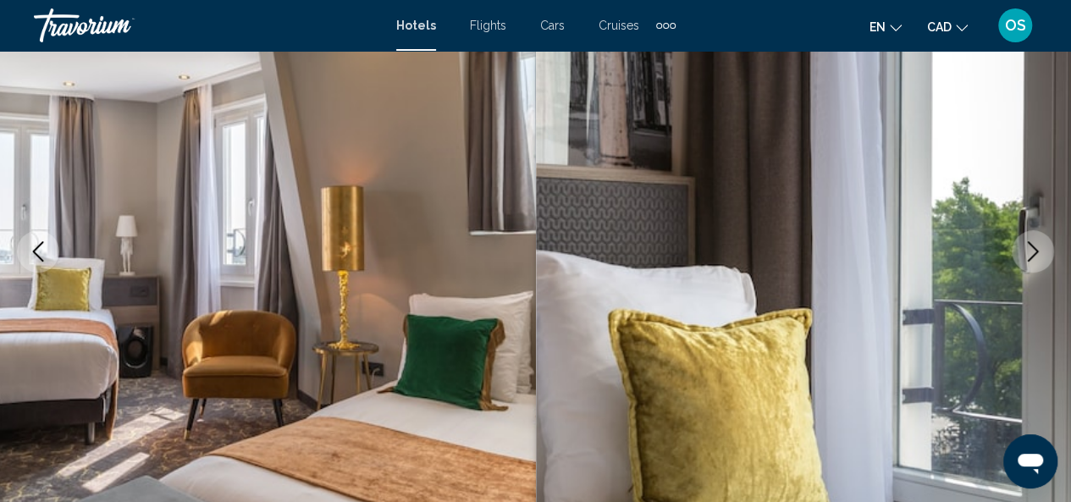
click at [1037, 259] on icon "Next image" at bounding box center [1033, 251] width 20 height 20
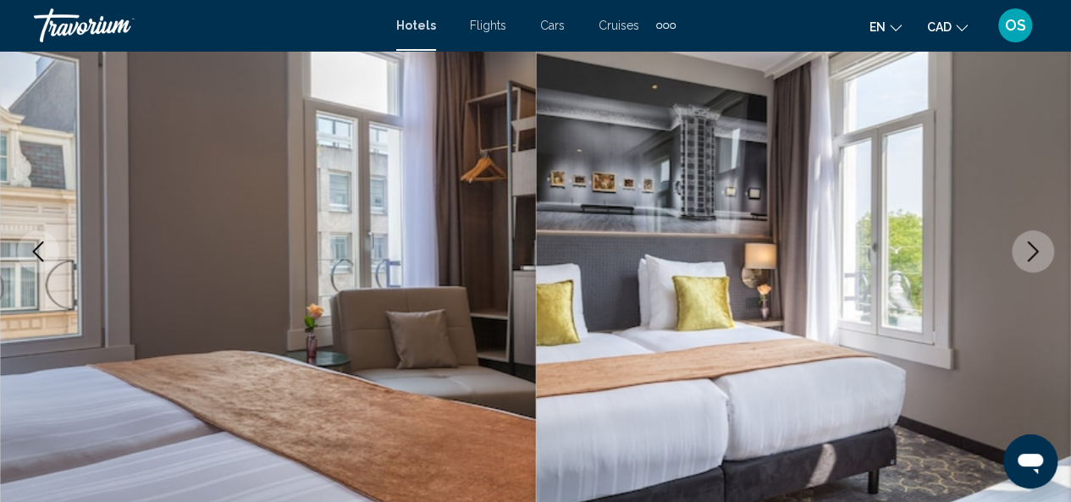
click at [1037, 259] on icon "Next image" at bounding box center [1033, 251] width 20 height 20
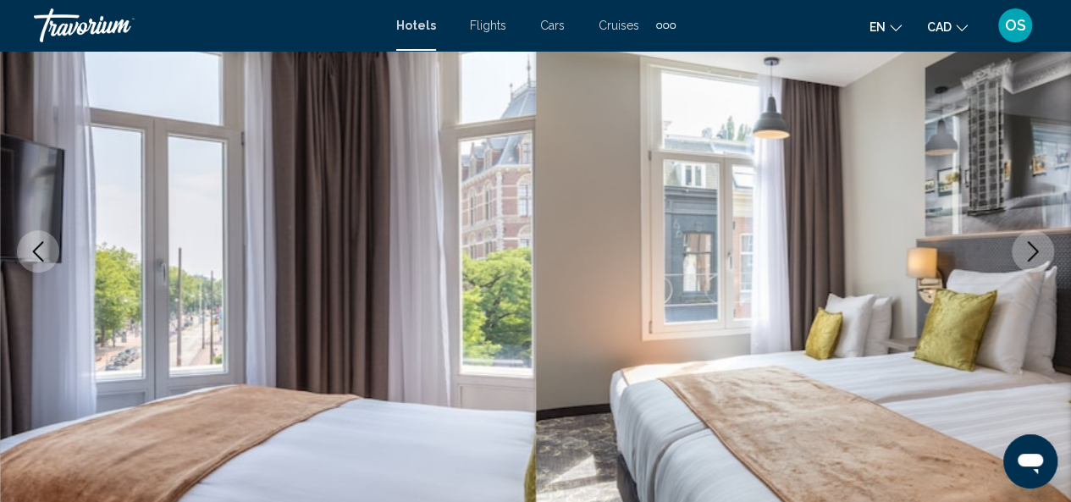
click at [1037, 259] on icon "Next image" at bounding box center [1033, 251] width 20 height 20
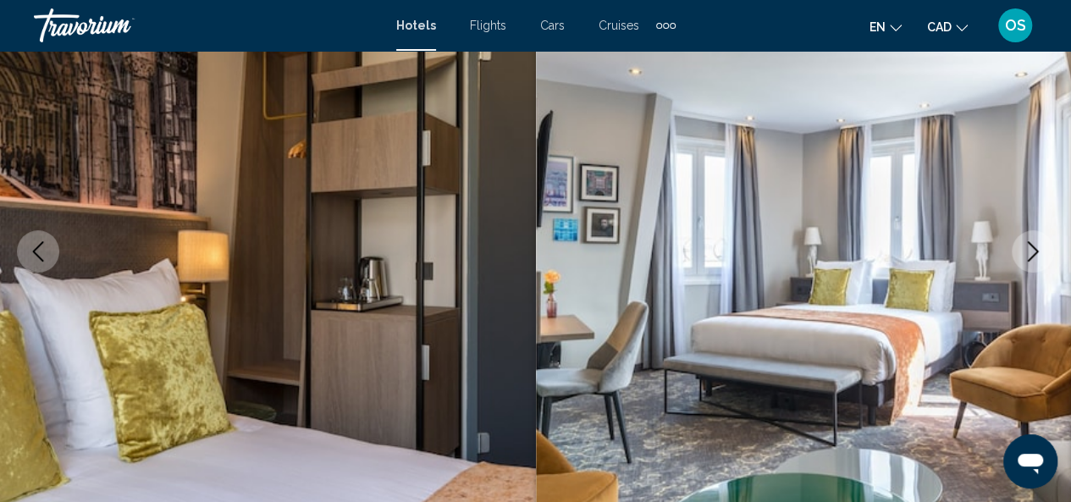
click at [1037, 259] on icon "Next image" at bounding box center [1033, 251] width 20 height 20
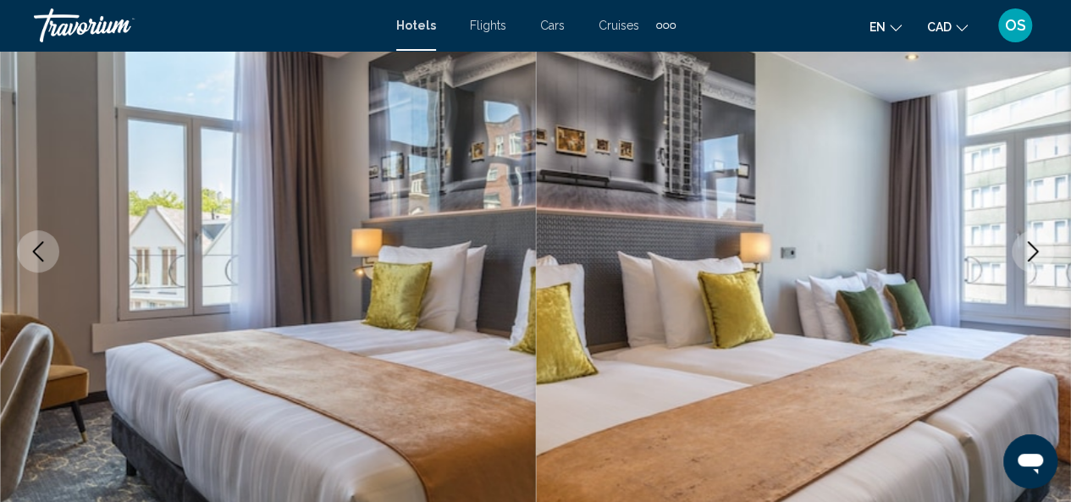
click at [1037, 259] on icon "Next image" at bounding box center [1033, 251] width 20 height 20
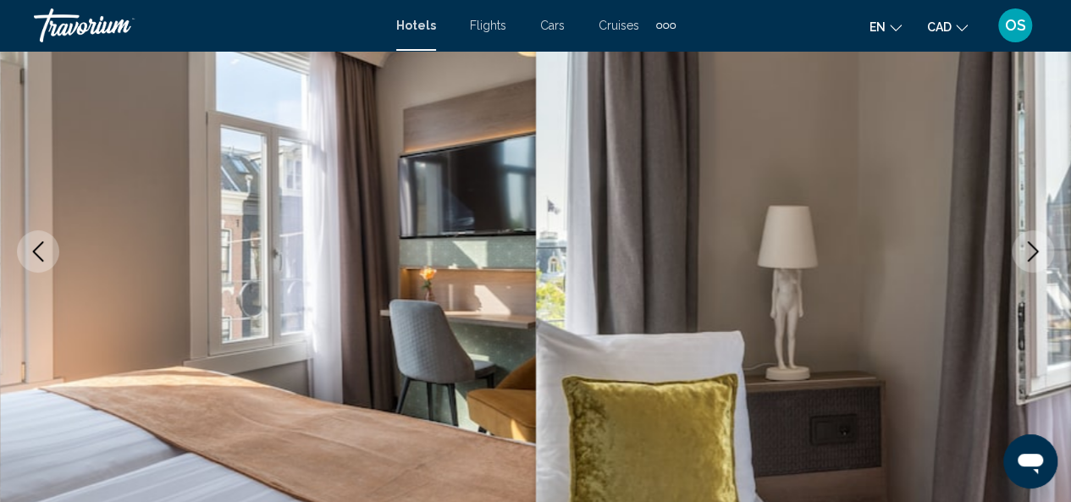
click at [1037, 259] on icon "Next image" at bounding box center [1033, 251] width 20 height 20
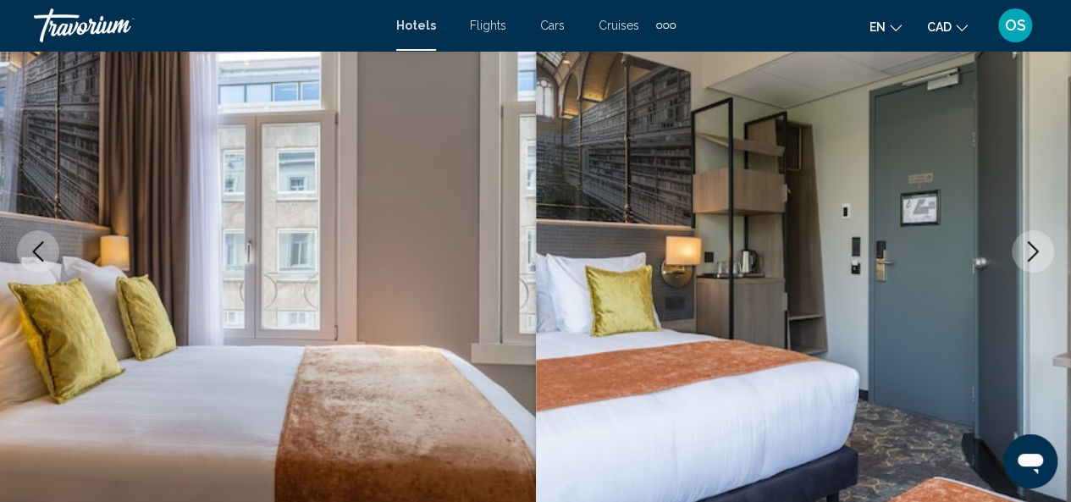
click at [1037, 259] on icon "Next image" at bounding box center [1033, 251] width 20 height 20
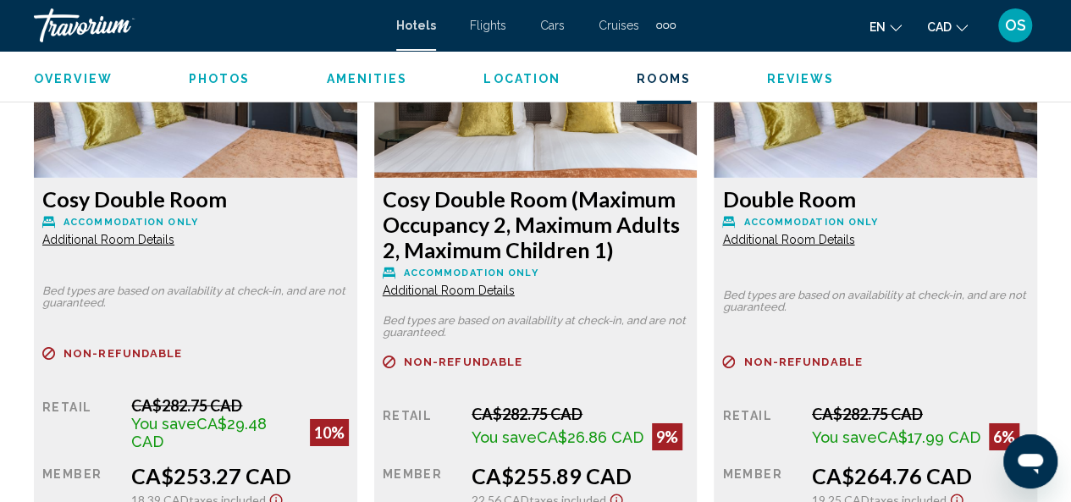
scroll to position [2743, 0]
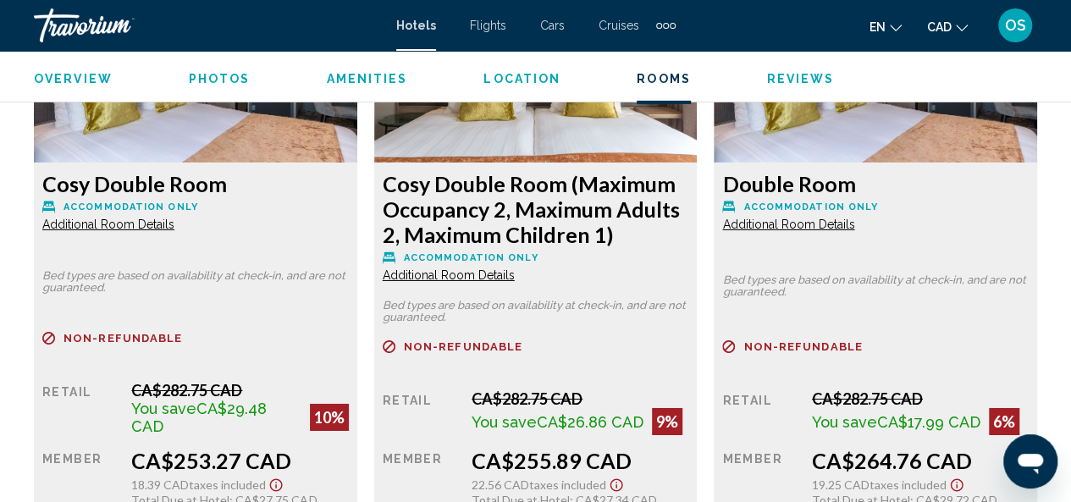
click at [155, 226] on span "Additional Room Details" at bounding box center [108, 225] width 132 height 14
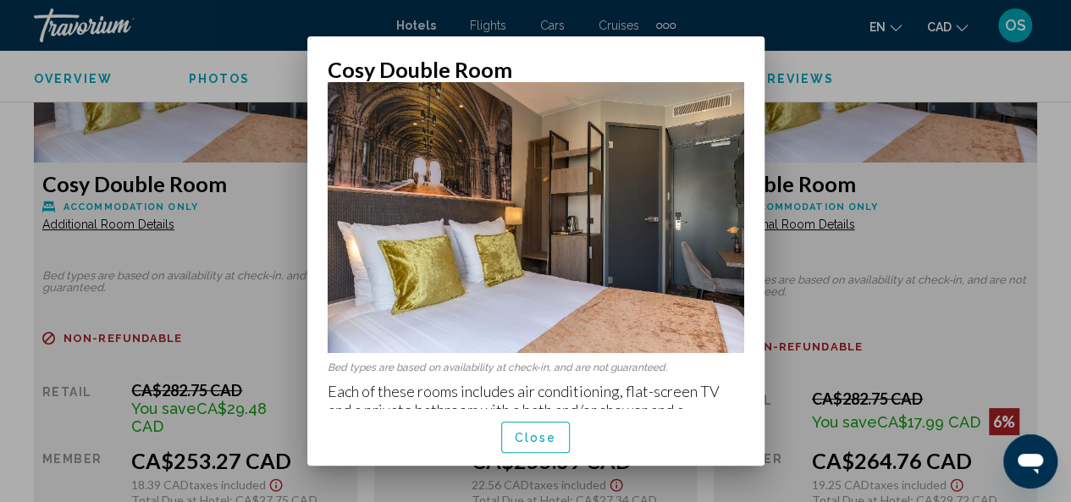
scroll to position [35, 0]
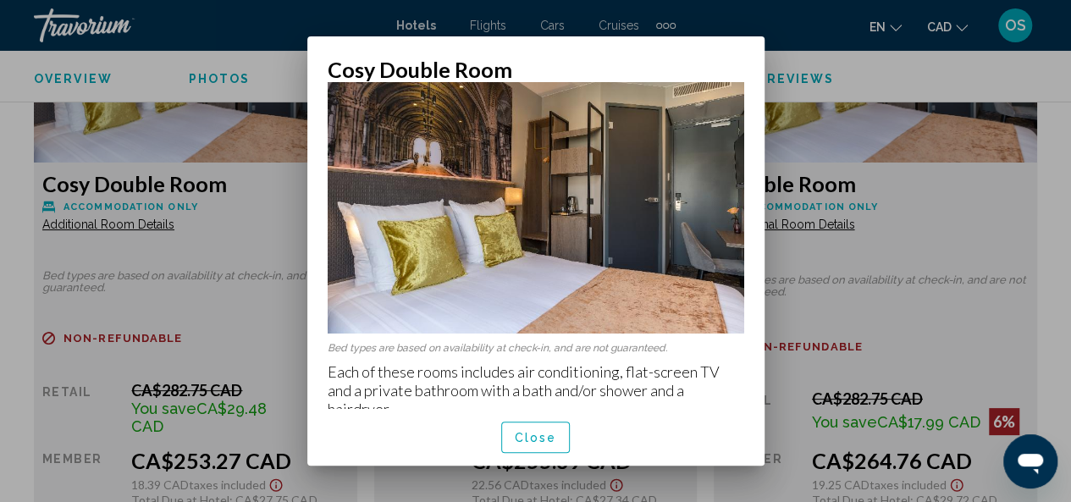
click at [549, 427] on button "Close" at bounding box center [535, 437] width 69 height 31
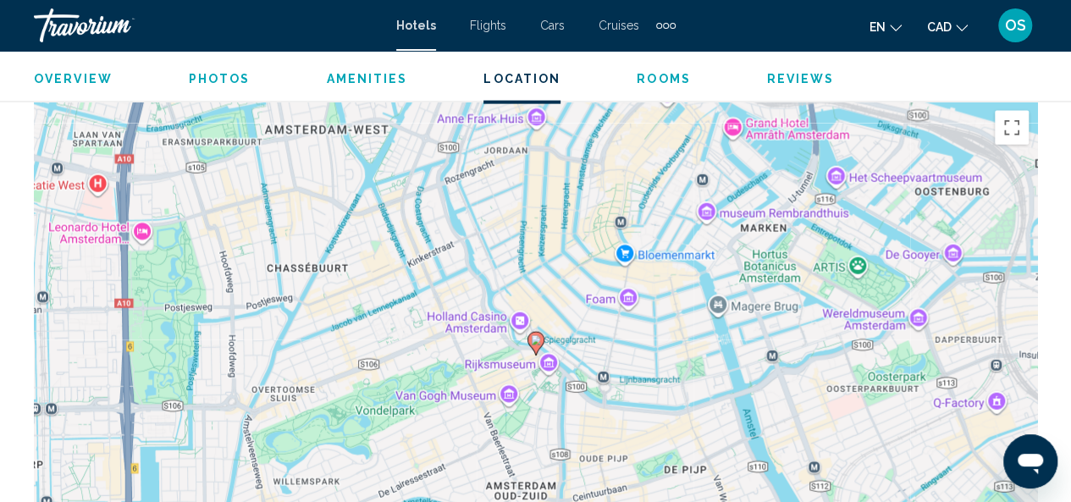
scroll to position [1867, 0]
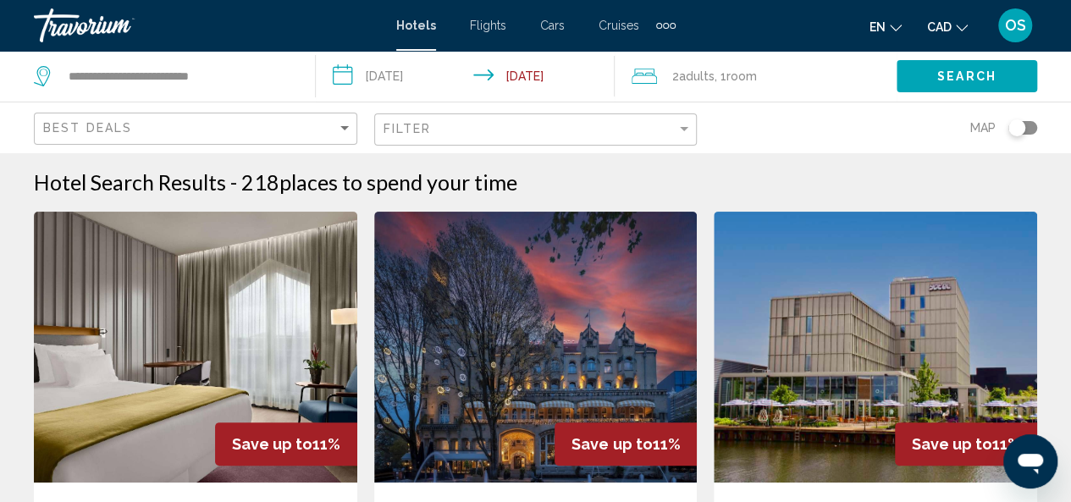
click at [417, 114] on div "Filter" at bounding box center [537, 129] width 309 height 31
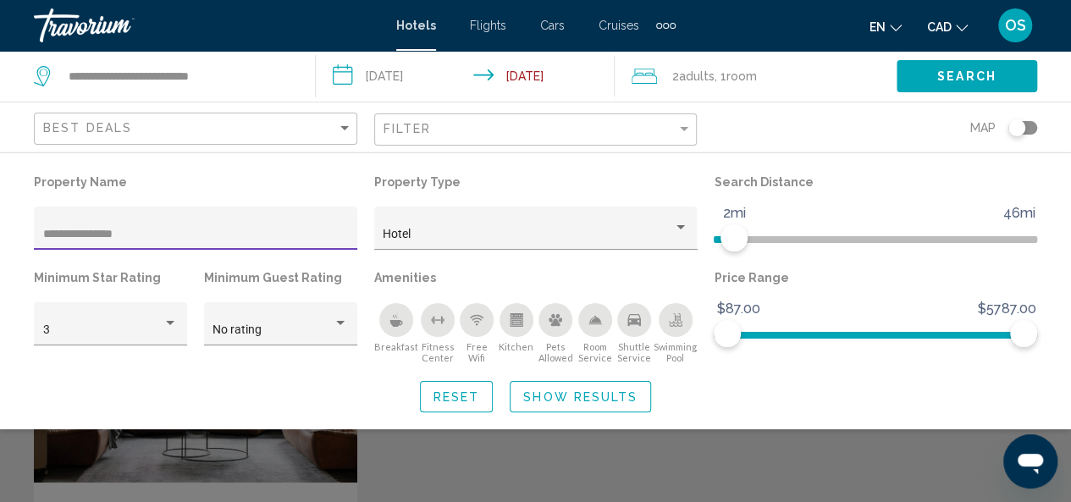
type input "**********"
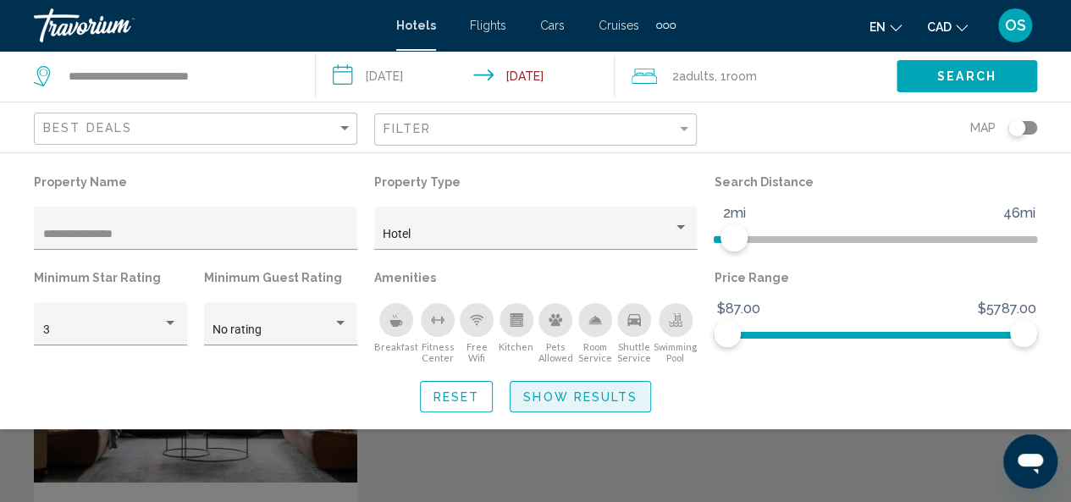
click at [543, 398] on span "Show Results" at bounding box center [580, 397] width 114 height 14
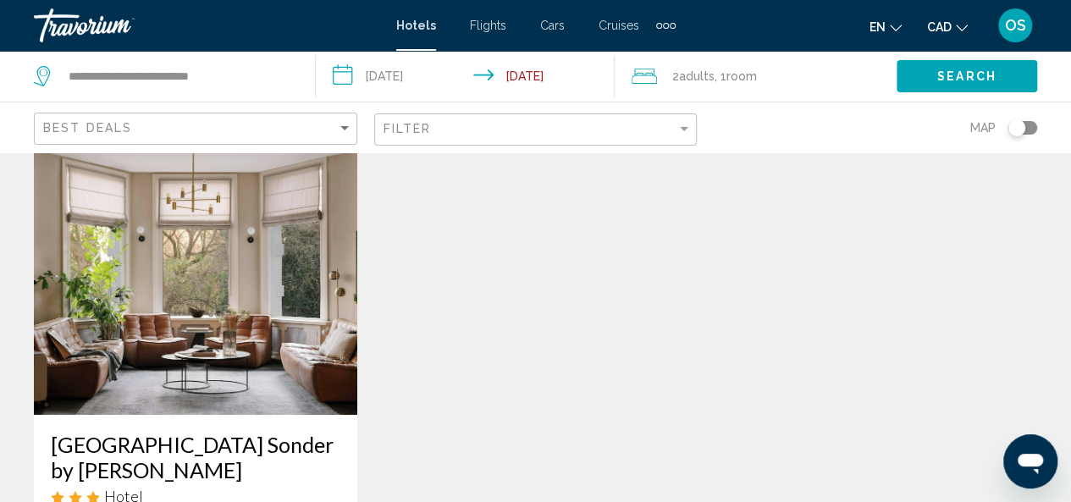
scroll to position [68, 0]
click at [212, 270] on img "Main content" at bounding box center [195, 279] width 323 height 271
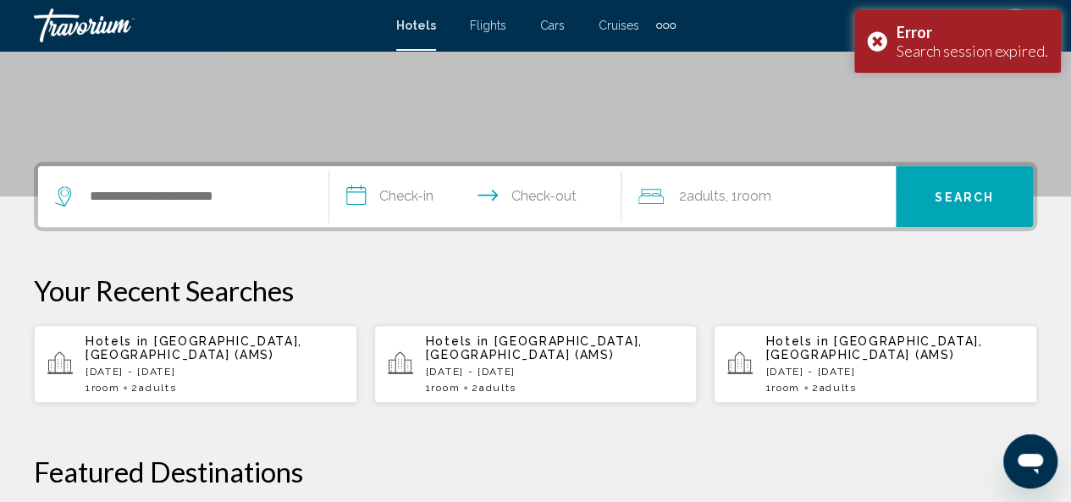
scroll to position [319, 0]
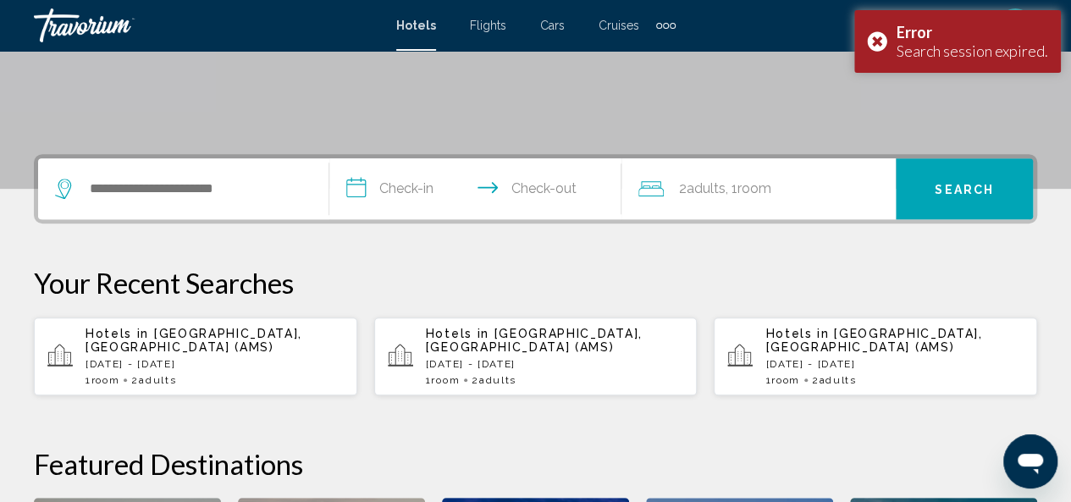
click at [260, 368] on p "[DATE] - [DATE]" at bounding box center [214, 364] width 258 height 12
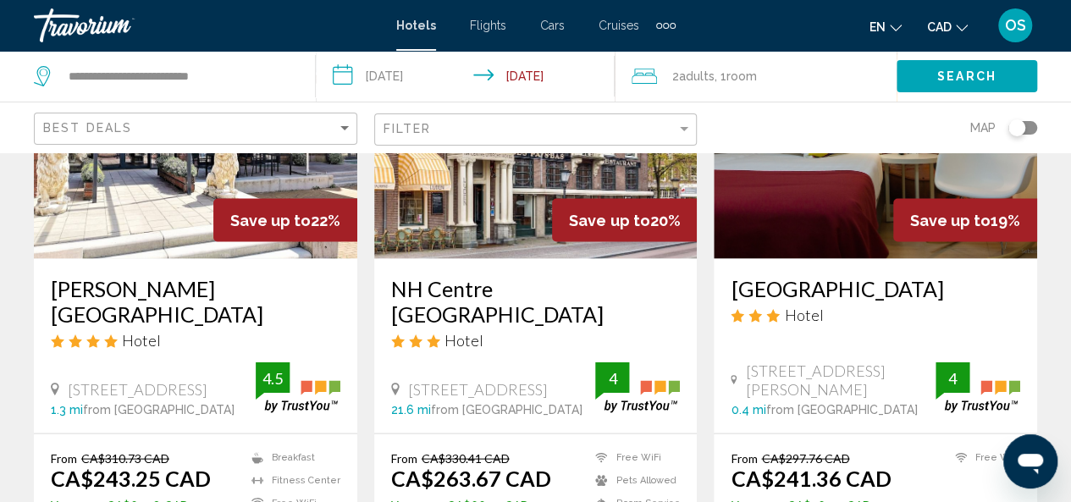
scroll to position [1640, 0]
